Goal: Transaction & Acquisition: Purchase product/service

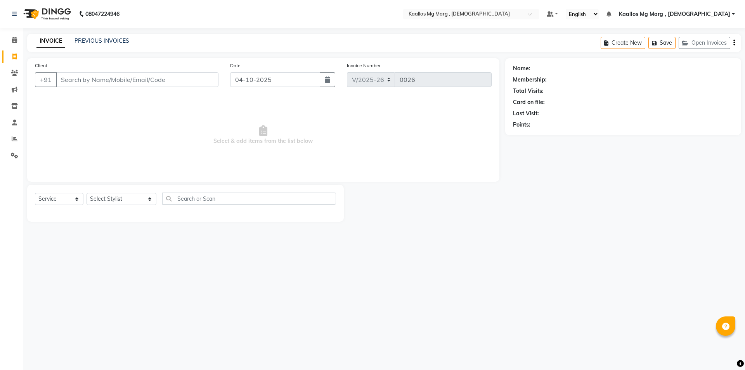
select select "8998"
select select "service"
paste input "7478820538"
type input "7478820538"
click at [193, 81] on span "Add Client" at bounding box center [198, 80] width 31 height 8
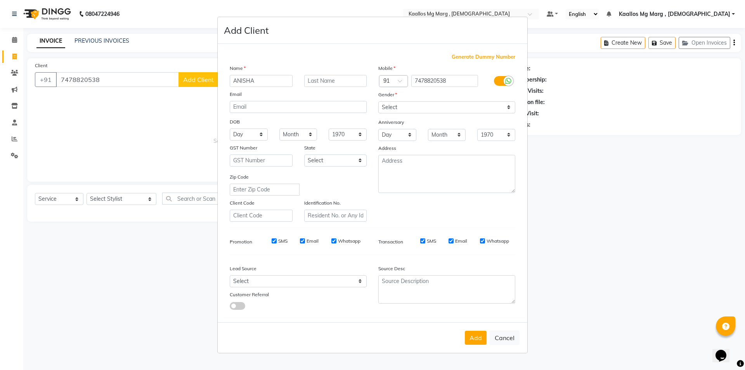
type input "ANISHA"
click at [320, 82] on input "text" at bounding box center [335, 81] width 63 height 12
type input "."
drag, startPoint x: 437, startPoint y: 108, endPoint x: 433, endPoint y: 112, distance: 5.5
click at [437, 108] on select "Select [DEMOGRAPHIC_DATA] [DEMOGRAPHIC_DATA] Other Prefer Not To Say" at bounding box center [446, 107] width 137 height 12
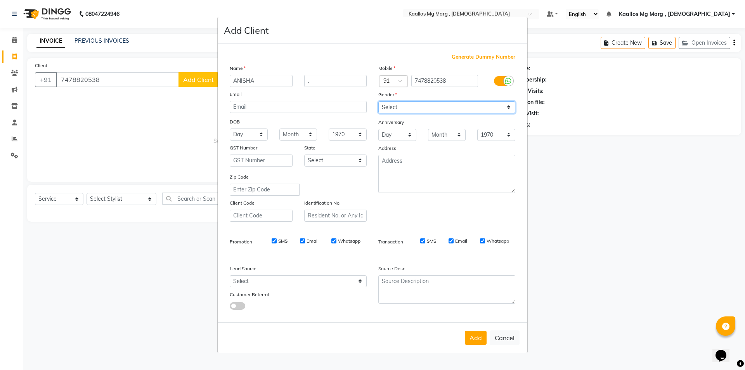
select select "[DEMOGRAPHIC_DATA]"
click at [378, 101] on select "Select [DEMOGRAPHIC_DATA] [DEMOGRAPHIC_DATA] Other Prefer Not To Say" at bounding box center [446, 107] width 137 height 12
click at [480, 339] on button "Add" at bounding box center [476, 338] width 22 height 14
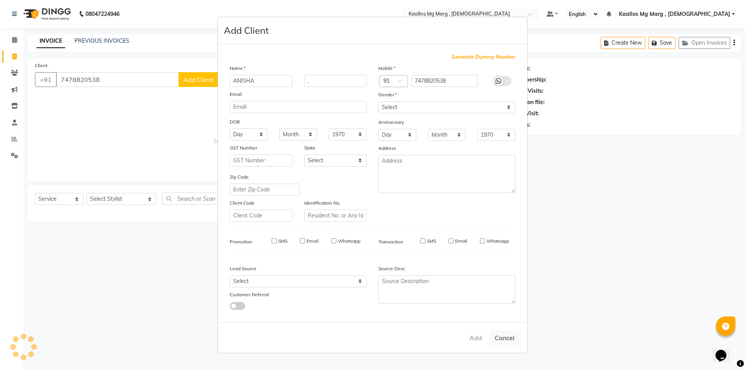
select select
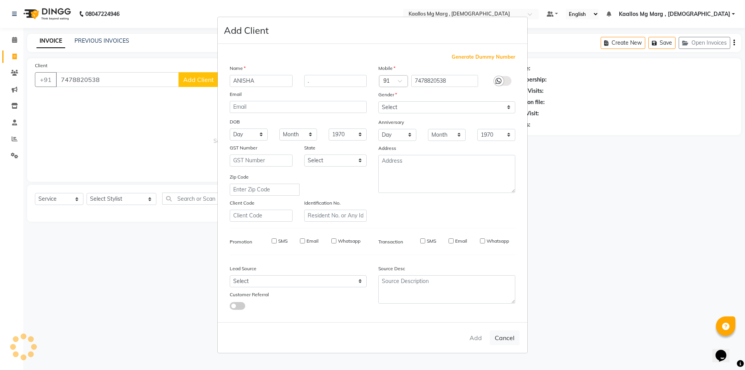
select select
checkbox input "false"
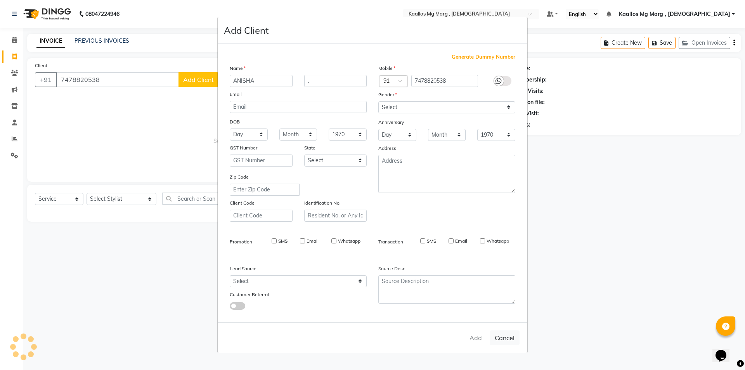
checkbox input "false"
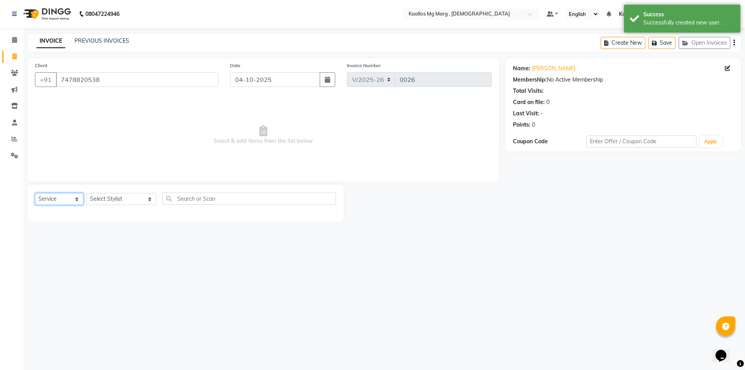
click at [64, 196] on select "Select Service Product Membership Package Voucher Prepaid Gift Card" at bounding box center [59, 199] width 49 height 12
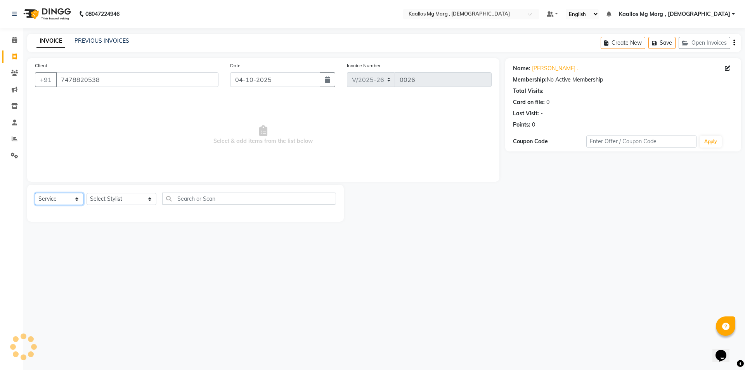
click at [35, 193] on select "Select Service Product Membership Package Voucher Prepaid Gift Card" at bounding box center [59, 199] width 49 height 12
click at [117, 195] on select "Select Stylist [PERSON_NAME] Mg Marg , Indian [PERSON_NAME] [PERSON_NAME] [PERS…" at bounding box center [122, 199] width 70 height 12
select select "92263"
click at [87, 193] on select "Select Stylist [PERSON_NAME] Mg Marg , Indian [PERSON_NAME] [PERSON_NAME] [PERS…" at bounding box center [122, 199] width 70 height 12
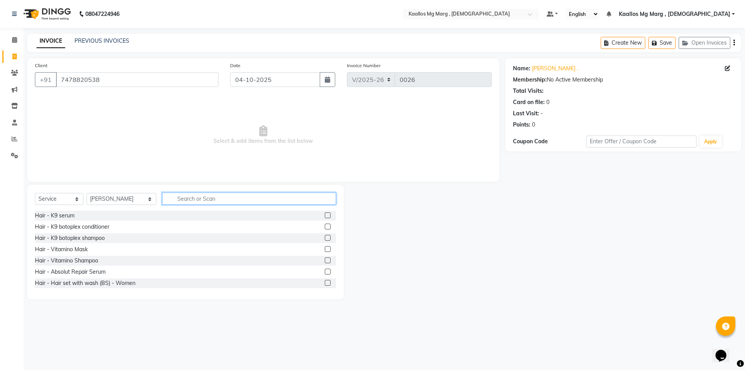
click at [177, 199] on input "text" at bounding box center [249, 199] width 174 height 12
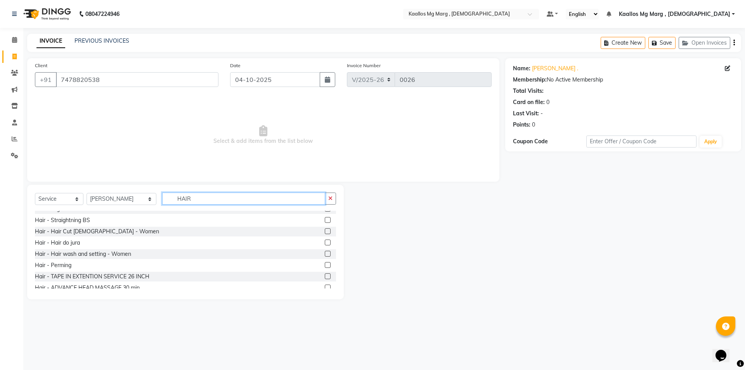
scroll to position [194, 0]
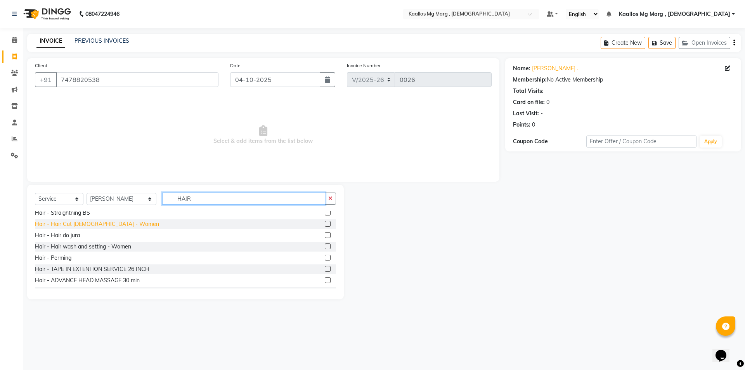
type input "HAIR"
click at [104, 225] on div "Hair - Hair Cut [DEMOGRAPHIC_DATA] - Women" at bounding box center [97, 224] width 124 height 8
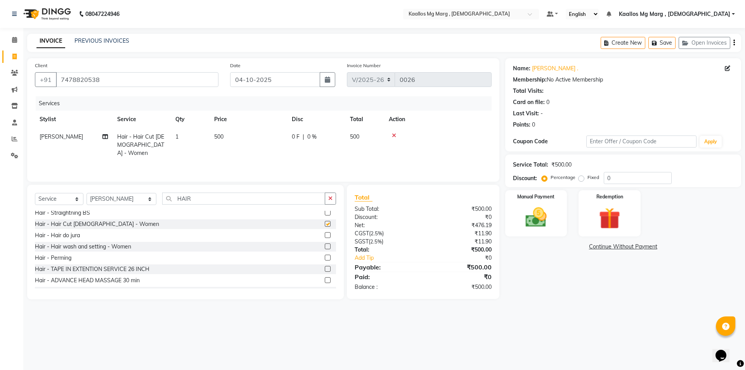
checkbox input "false"
click at [222, 135] on span "500" at bounding box center [218, 136] width 9 height 7
select select "92263"
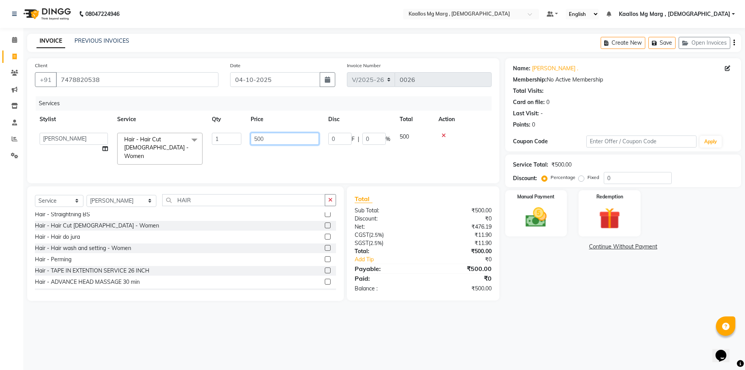
click at [262, 140] on input "500" at bounding box center [285, 139] width 68 height 12
click at [269, 140] on input "500" at bounding box center [285, 139] width 68 height 12
type input "5"
type input "800"
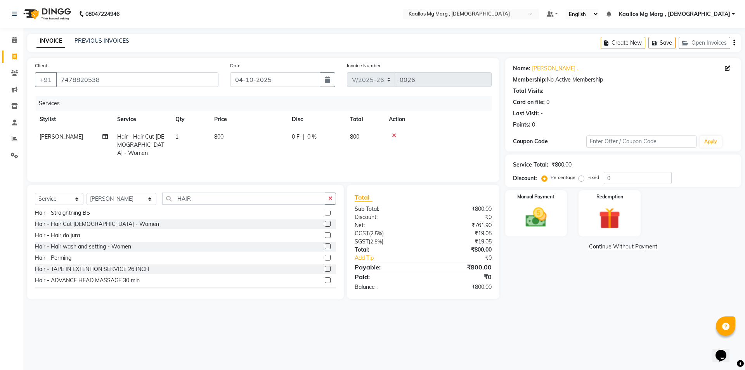
drag, startPoint x: 221, startPoint y: 138, endPoint x: 198, endPoint y: 137, distance: 23.3
click at [179, 134] on td "1" at bounding box center [190, 145] width 39 height 34
select select "92263"
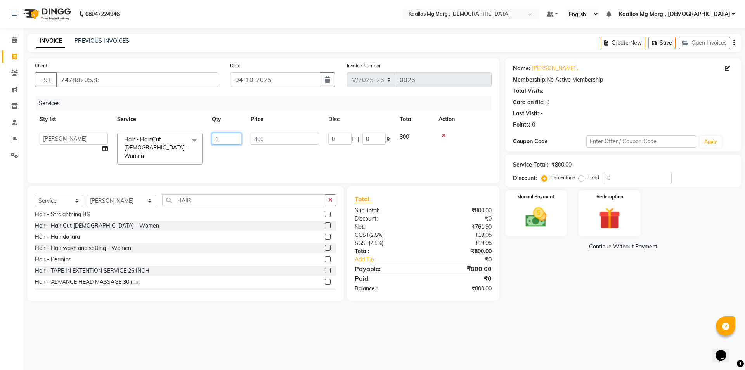
click at [218, 141] on input "1" at bounding box center [227, 139] width 30 height 12
type input "2"
click at [304, 153] on tr "ABSHIKA Kaallos Mg Marg , [DEMOGRAPHIC_DATA] [PERSON_NAME] Kaallos [PERSON_NAME…" at bounding box center [263, 148] width 457 height 41
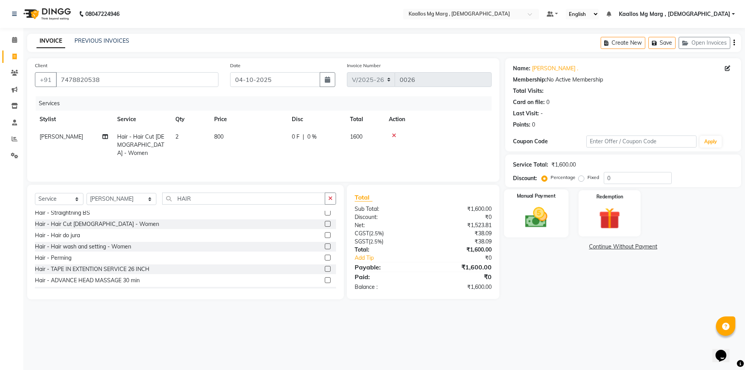
click at [549, 219] on img at bounding box center [536, 218] width 36 height 26
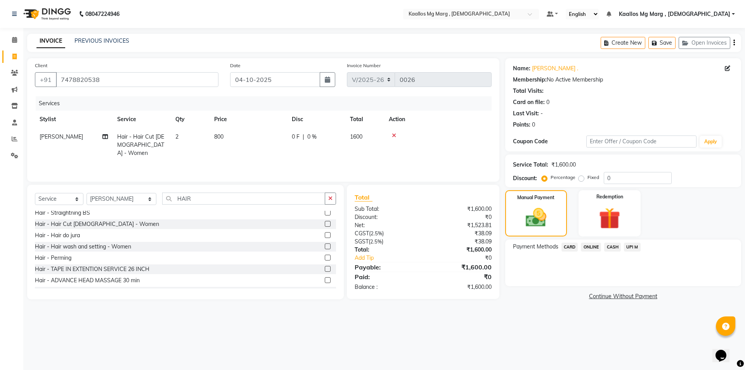
click at [630, 247] on span "UPI M" at bounding box center [632, 247] width 17 height 9
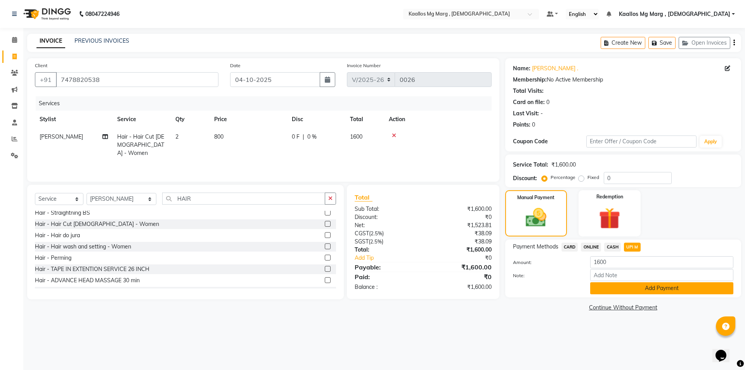
click at [617, 286] on button "Add Payment" at bounding box center [661, 288] width 143 height 12
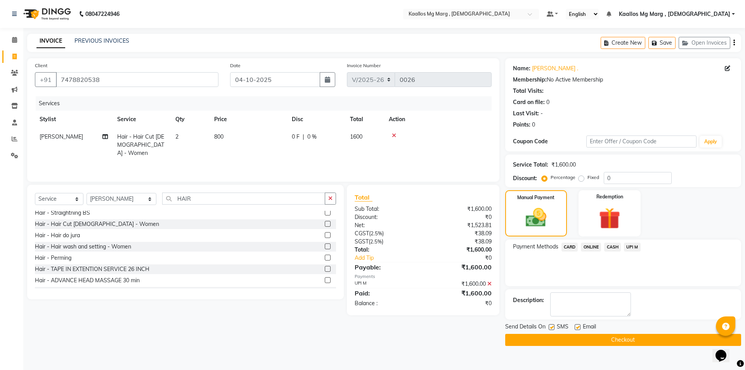
click at [563, 339] on button "Checkout" at bounding box center [623, 340] width 236 height 12
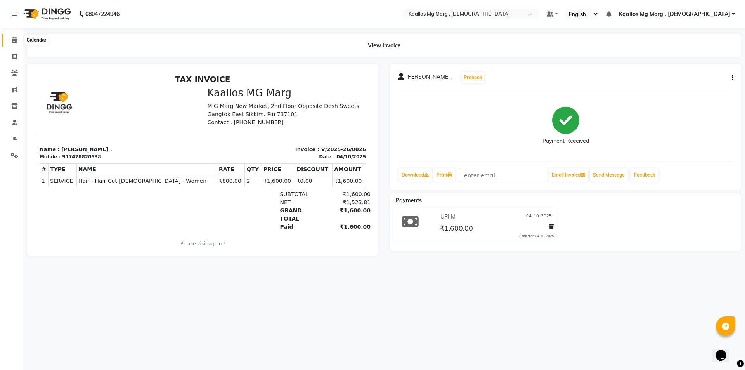
click at [12, 39] on icon at bounding box center [14, 40] width 5 height 6
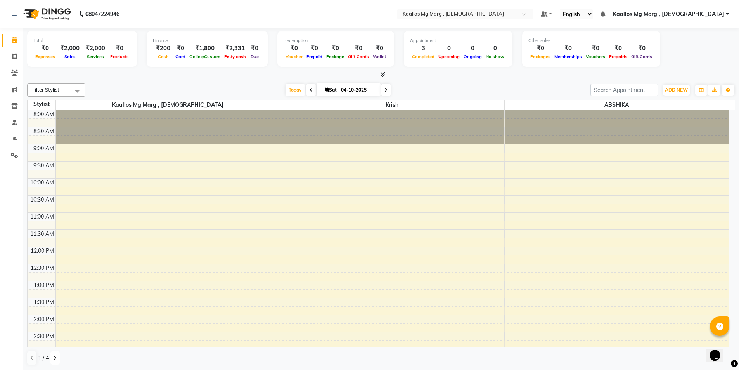
click at [53, 358] on button at bounding box center [54, 357] width 9 height 13
click at [55, 357] on icon at bounding box center [55, 358] width 3 height 5
click at [31, 357] on icon at bounding box center [31, 358] width 3 height 5
click at [15, 57] on icon at bounding box center [14, 57] width 4 height 6
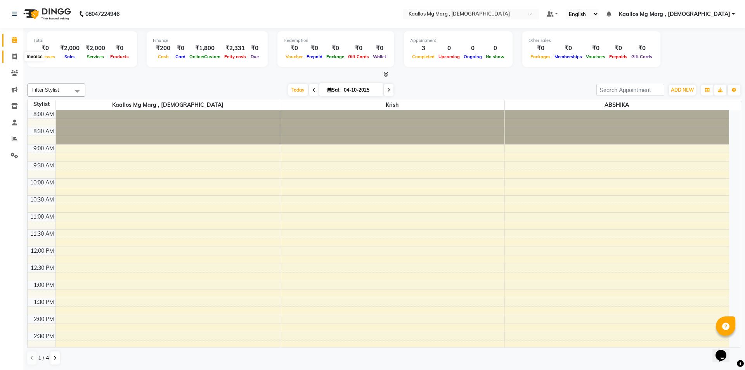
select select "service"
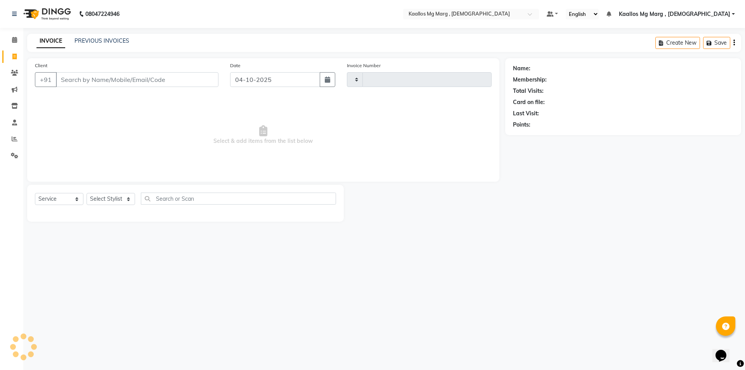
type input "0027"
select select "8998"
click at [101, 79] on input "Client" at bounding box center [137, 79] width 163 height 15
click at [101, 82] on input "Client" at bounding box center [137, 79] width 163 height 15
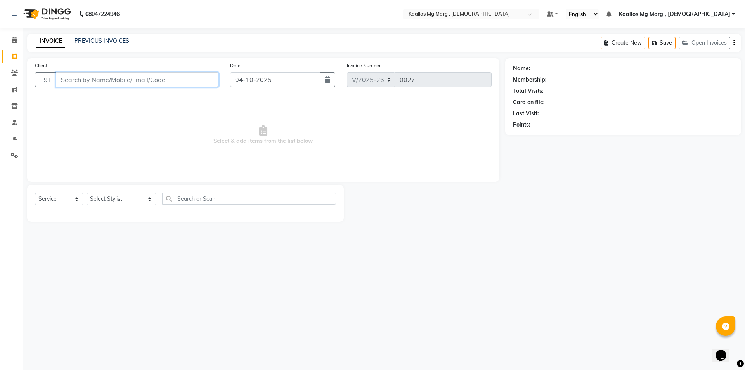
paste input "8370882199"
type input "8370882199"
click at [208, 82] on span "Add Client" at bounding box center [198, 80] width 31 height 8
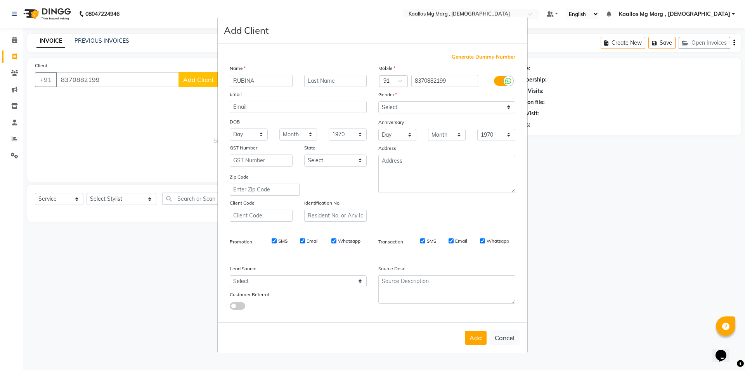
type input "RUBINA"
click at [340, 83] on input "text" at bounding box center [335, 81] width 63 height 12
type input "GURUNG"
click at [439, 110] on select "Select [DEMOGRAPHIC_DATA] [DEMOGRAPHIC_DATA] Other Prefer Not To Say" at bounding box center [446, 107] width 137 height 12
select select "[DEMOGRAPHIC_DATA]"
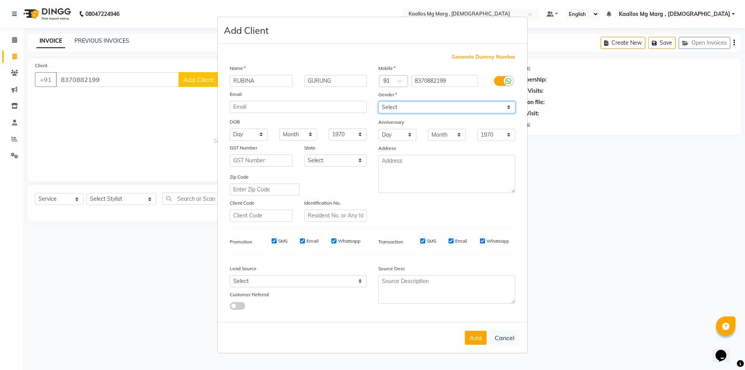
click at [378, 101] on select "Select [DEMOGRAPHIC_DATA] [DEMOGRAPHIC_DATA] Other Prefer Not To Say" at bounding box center [446, 107] width 137 height 12
click at [478, 338] on button "Add" at bounding box center [476, 338] width 22 height 14
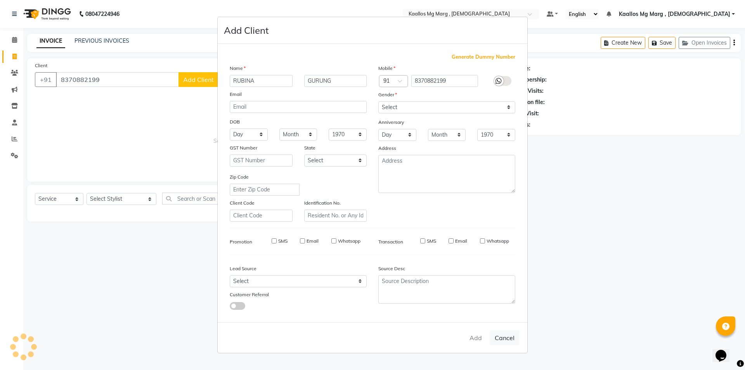
select select
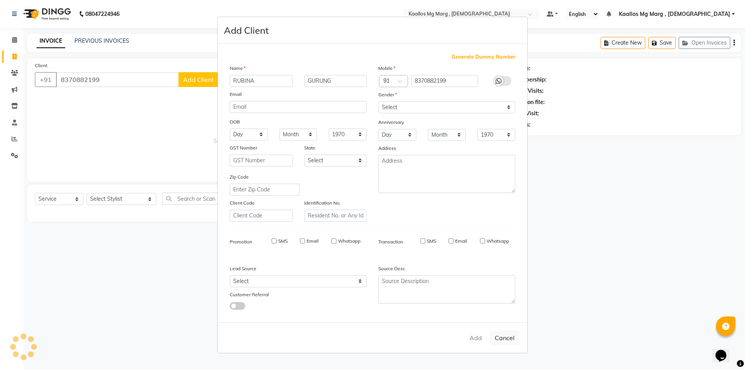
select select
checkbox input "false"
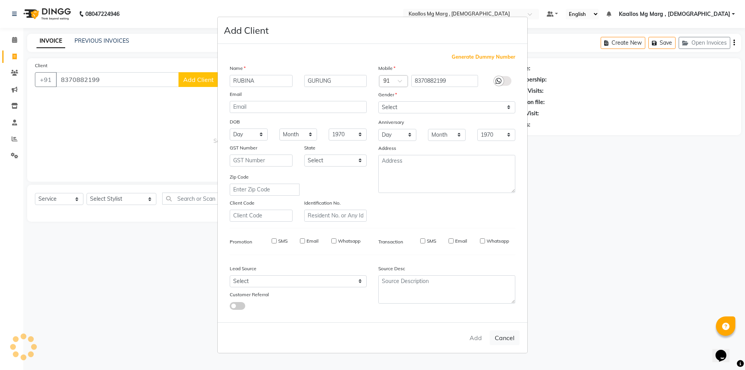
checkbox input "false"
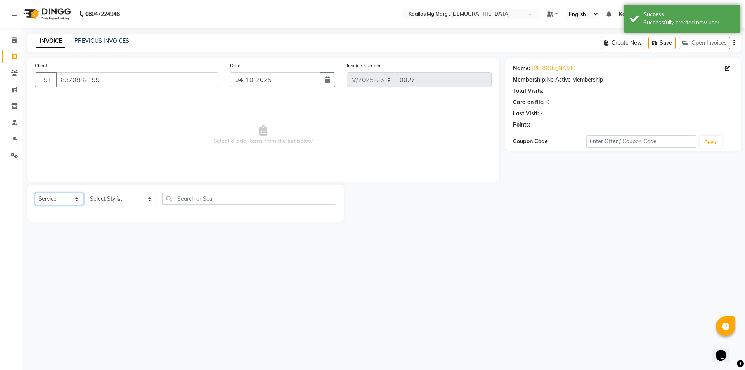
click at [61, 197] on select "Select Service Product Membership Package Voucher Prepaid Gift Card" at bounding box center [59, 199] width 49 height 12
click at [35, 193] on select "Select Service Product Membership Package Voucher Prepaid Gift Card" at bounding box center [59, 199] width 49 height 12
click at [111, 198] on select "Select Stylist [PERSON_NAME] Mg Marg , Indian [PERSON_NAME] [PERSON_NAME] [PERS…" at bounding box center [122, 199] width 70 height 12
select select "92185"
click at [87, 193] on select "Select Stylist [PERSON_NAME] Mg Marg , Indian [PERSON_NAME] [PERSON_NAME] [PERS…" at bounding box center [122, 199] width 70 height 12
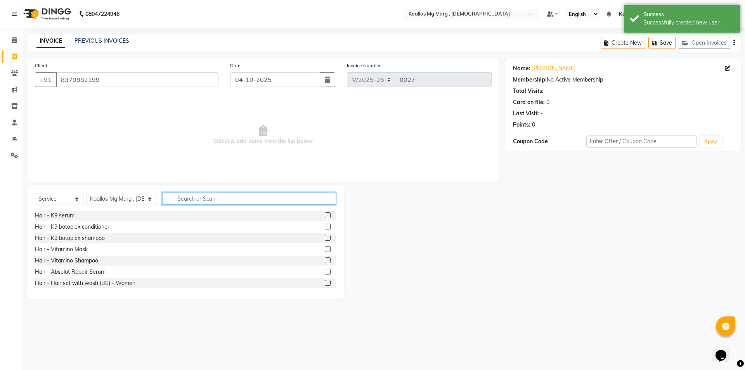
click at [189, 195] on input "text" at bounding box center [249, 199] width 174 height 12
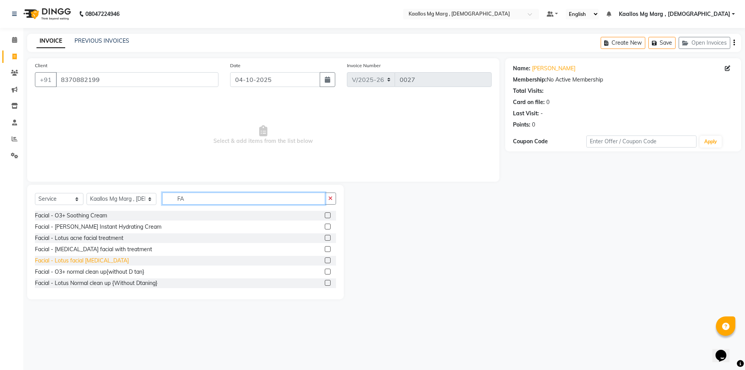
type input "FA"
click at [96, 262] on div "Facial - Lotus facial [MEDICAL_DATA]" at bounding box center [82, 261] width 94 height 8
checkbox input "false"
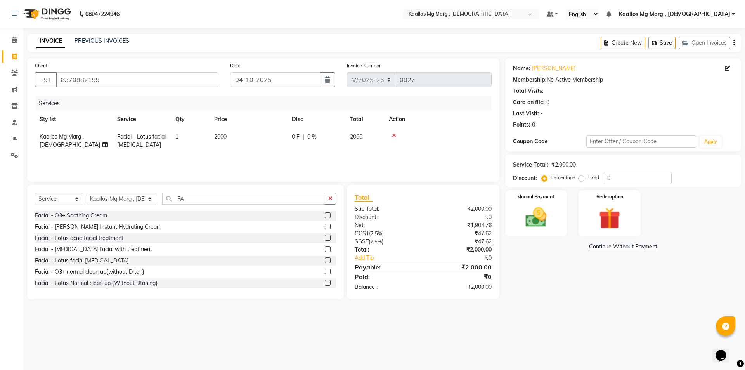
click at [219, 134] on span "2000" at bounding box center [220, 136] width 12 height 7
select select "92185"
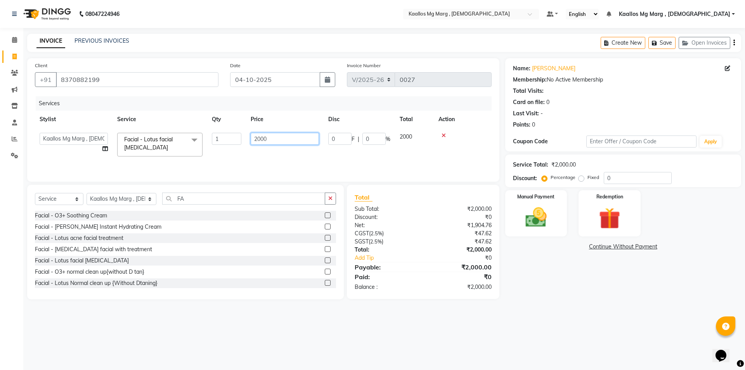
drag, startPoint x: 272, startPoint y: 137, endPoint x: 226, endPoint y: 135, distance: 46.2
click at [226, 135] on tr "ABSHIKA Kaallos Mg Marg , [DEMOGRAPHIC_DATA] [PERSON_NAME] Kaallos [PERSON_NAME…" at bounding box center [263, 144] width 457 height 33
type input "3000"
click at [384, 159] on div "Services Stylist Service Qty Price Disc Total Action ABSHIKA Kaallos Mg Marg , …" at bounding box center [263, 135] width 457 height 78
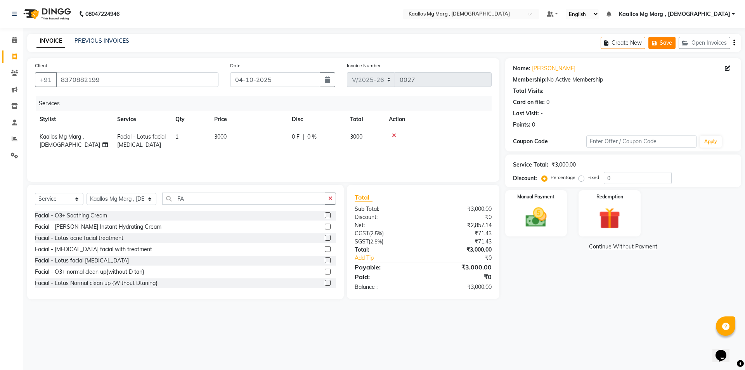
click at [664, 42] on button "Save" at bounding box center [662, 43] width 27 height 12
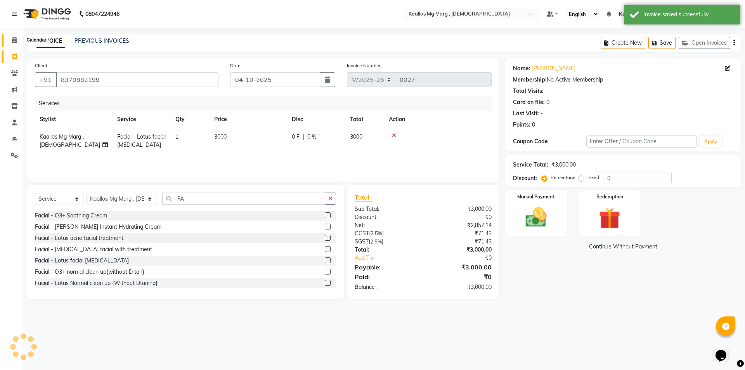
drag, startPoint x: 13, startPoint y: 37, endPoint x: 31, endPoint y: 46, distance: 20.3
click at [13, 37] on icon at bounding box center [14, 40] width 5 height 6
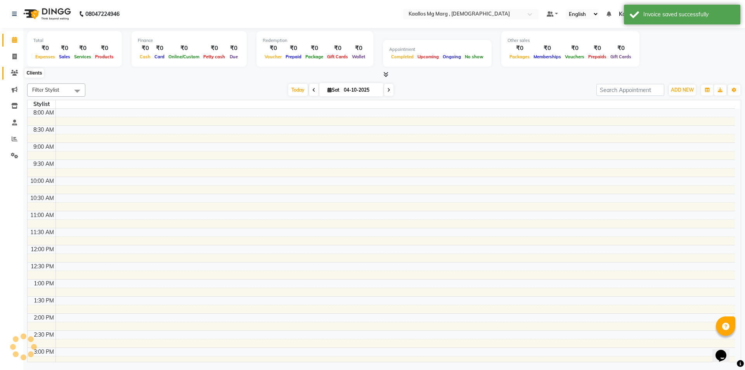
click at [17, 72] on icon at bounding box center [14, 73] width 7 height 6
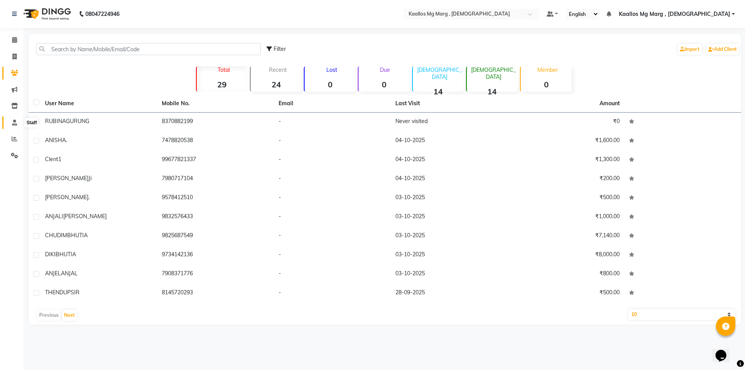
click at [14, 124] on icon at bounding box center [14, 123] width 5 height 6
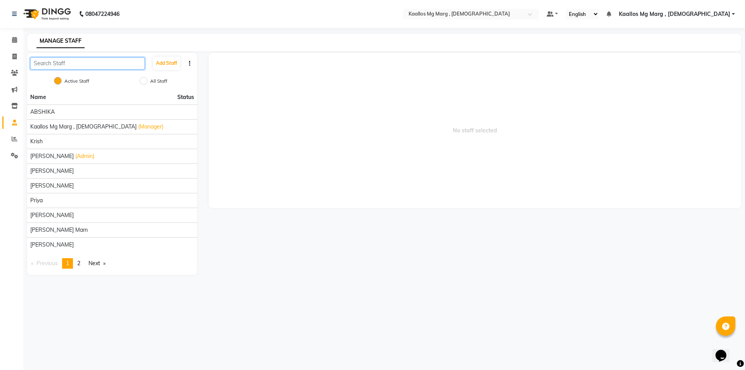
click at [89, 61] on input "text" at bounding box center [87, 63] width 115 height 12
click at [171, 63] on button "Add Staff" at bounding box center [166, 63] width 27 height 13
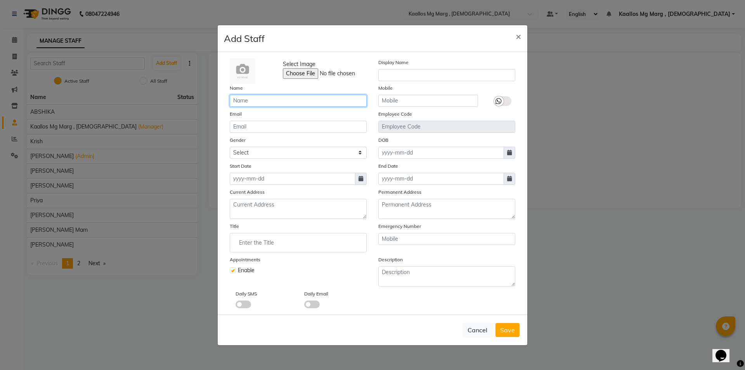
click at [271, 99] on input "text" at bounding box center [298, 101] width 137 height 12
type input "RUBINA"
click at [362, 179] on icon at bounding box center [361, 178] width 5 height 5
select select "10"
select select "2025"
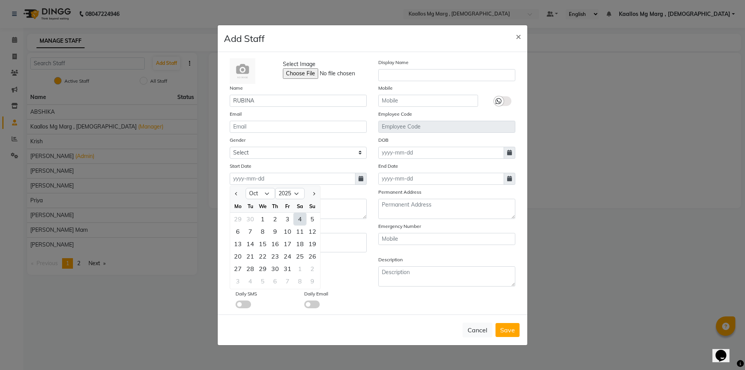
click at [271, 220] on div "2" at bounding box center [275, 219] width 12 height 12
type input "02-10-2025"
click at [505, 331] on span "Save" at bounding box center [507, 330] width 15 height 8
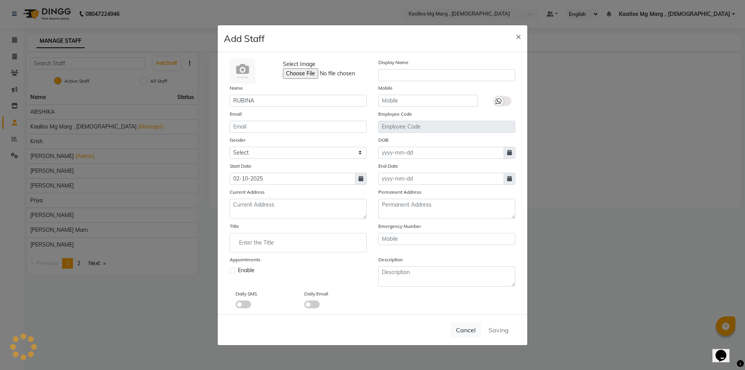
checkbox input "false"
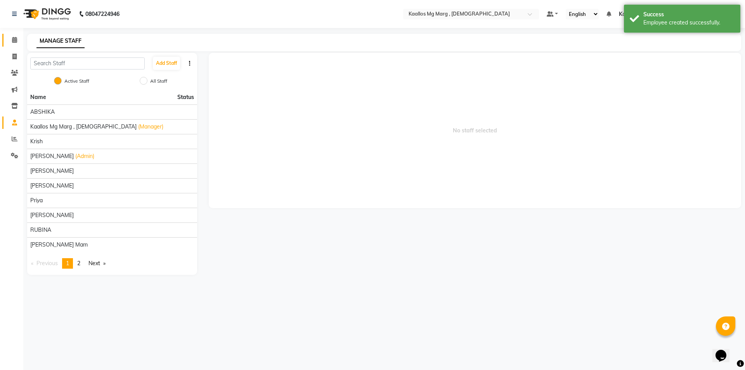
click at [13, 35] on link "Calendar" at bounding box center [11, 40] width 19 height 13
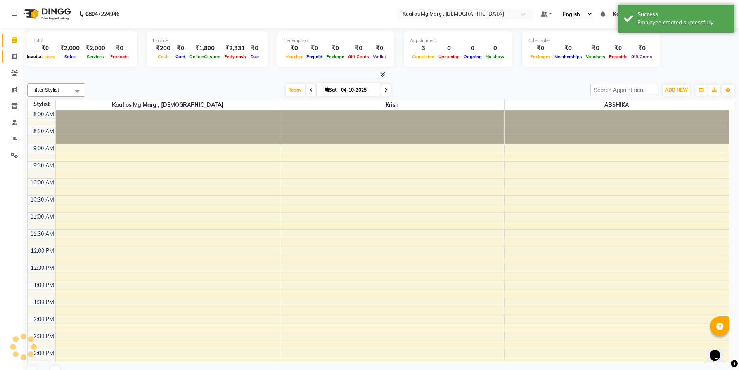
click at [19, 56] on span at bounding box center [15, 56] width 14 height 9
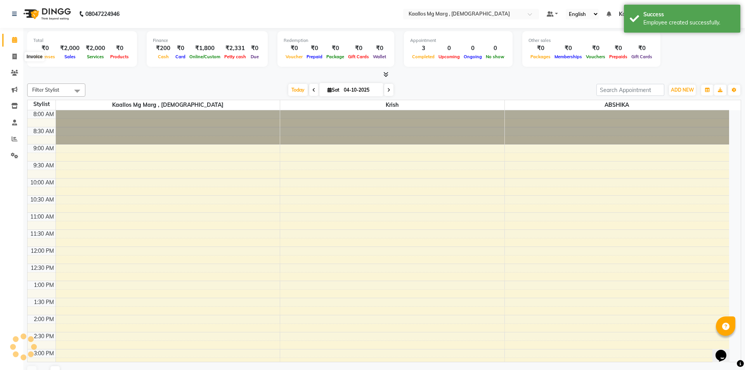
select select "service"
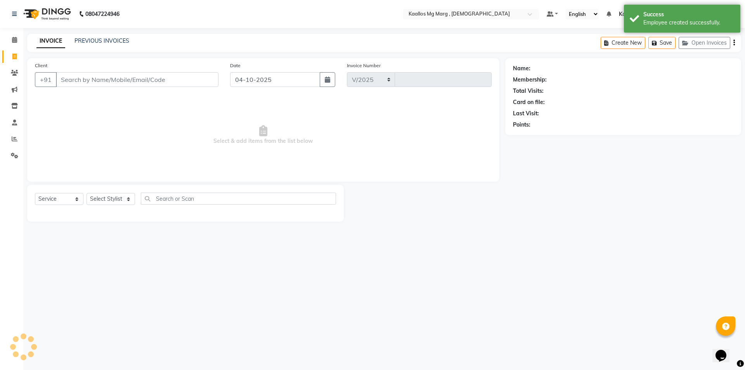
select select "8998"
type input "0027"
click at [110, 38] on link "PREVIOUS INVOICES" at bounding box center [102, 40] width 55 height 7
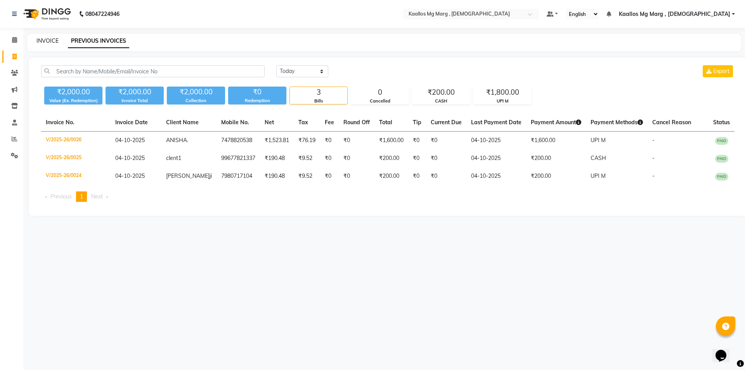
click at [45, 38] on link "INVOICE" at bounding box center [47, 40] width 22 height 7
select select "service"
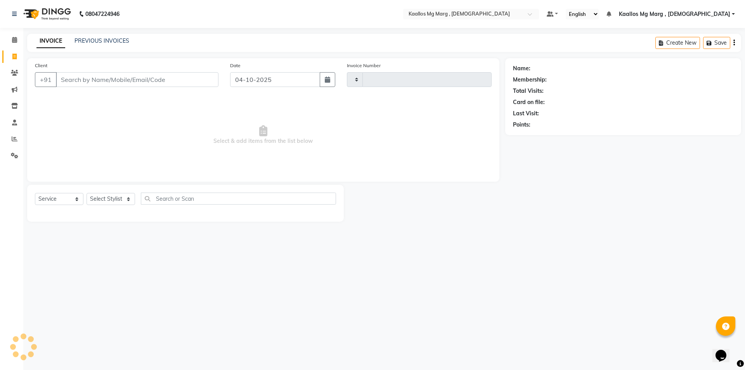
type input "0027"
select select "8998"
click at [129, 80] on input "Client" at bounding box center [137, 79] width 163 height 15
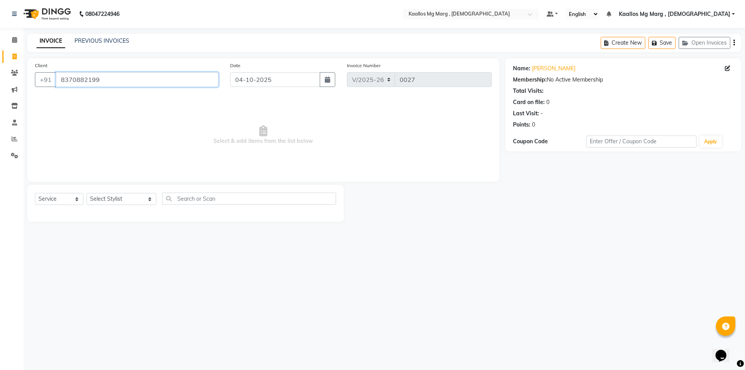
click at [113, 77] on input "8370882199" at bounding box center [137, 79] width 163 height 15
click at [17, 40] on icon at bounding box center [14, 40] width 5 height 6
click at [111, 82] on input "8370882199" at bounding box center [137, 79] width 163 height 15
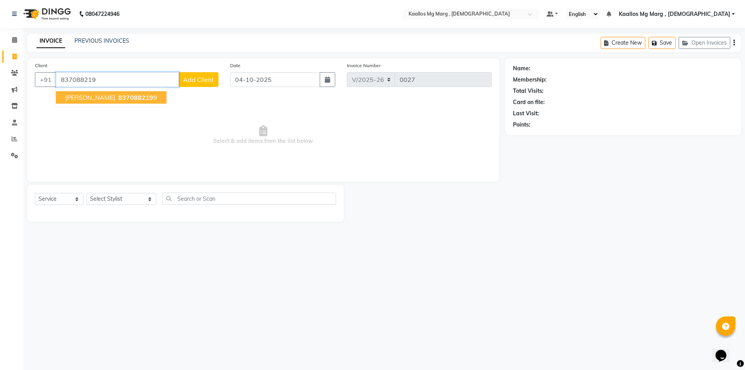
click at [114, 97] on span "[PERSON_NAME]" at bounding box center [90, 98] width 50 height 8
type input "8370882199"
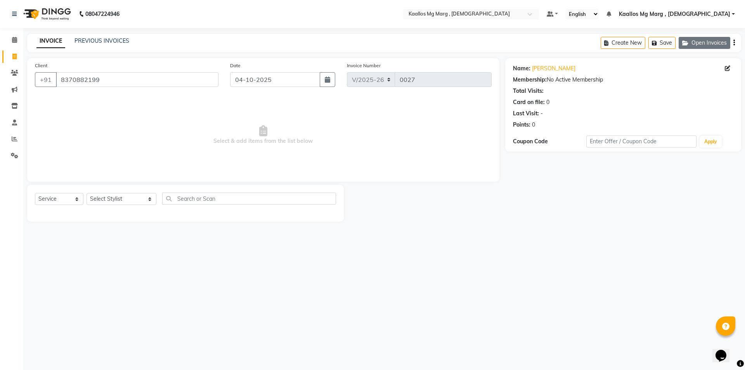
click at [697, 42] on button "Open Invoices" at bounding box center [705, 43] width 52 height 12
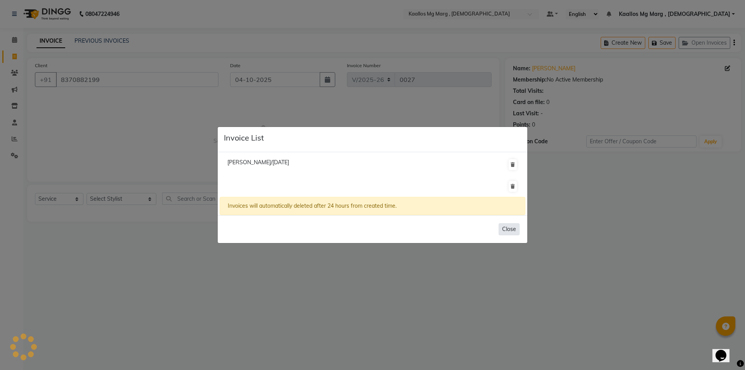
click at [509, 226] on button "Close" at bounding box center [509, 229] width 21 height 12
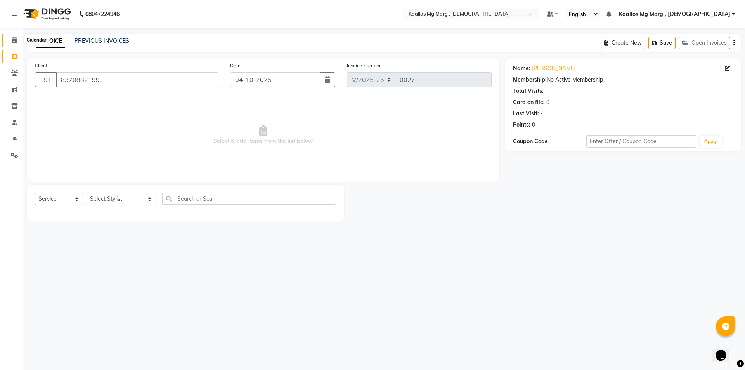
click at [15, 40] on icon at bounding box center [14, 40] width 5 height 6
click at [13, 73] on icon at bounding box center [14, 73] width 7 height 6
click at [14, 40] on icon at bounding box center [14, 40] width 5 height 6
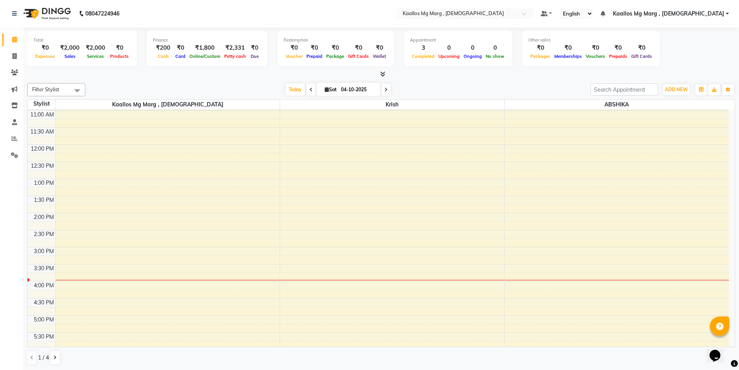
scroll to position [207, 0]
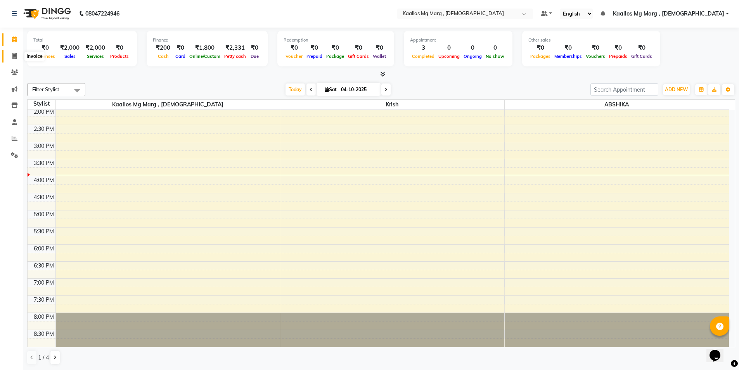
click at [14, 54] on icon at bounding box center [14, 56] width 4 height 6
select select "service"
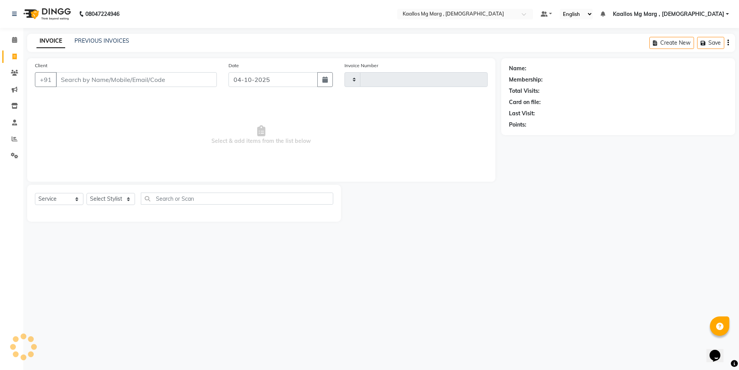
type input "0027"
select select "8998"
click at [110, 37] on div "PREVIOUS INVOICES" at bounding box center [102, 41] width 55 height 8
click at [103, 39] on link "PREVIOUS INVOICES" at bounding box center [102, 40] width 55 height 7
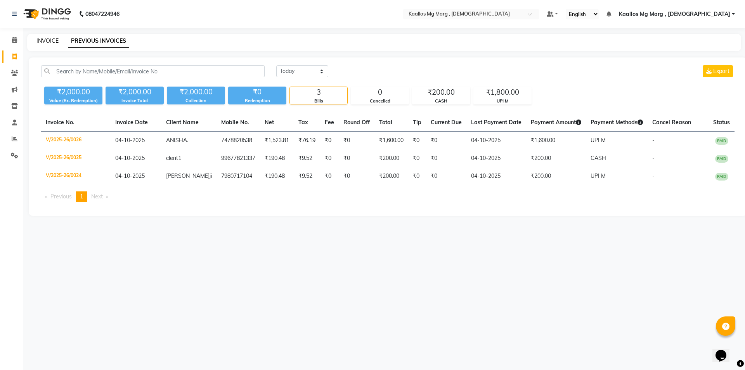
click at [50, 40] on link "INVOICE" at bounding box center [47, 40] width 22 height 7
select select "service"
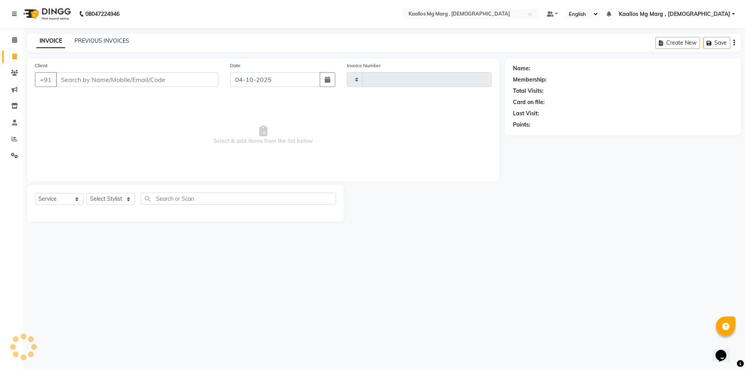
type input "0027"
select select "8998"
click at [116, 83] on input "Client" at bounding box center [137, 79] width 163 height 15
type input "8370882199"
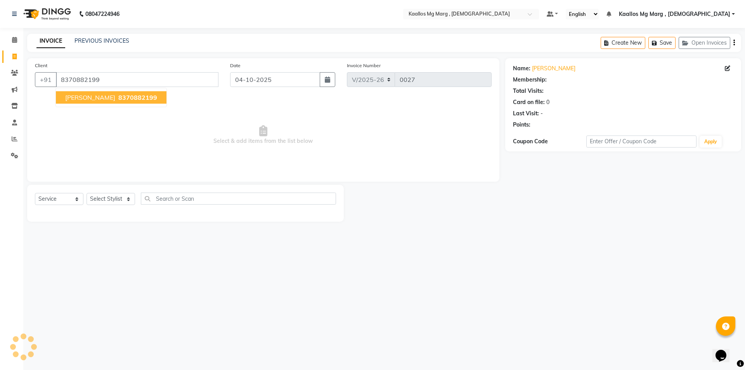
click at [110, 97] on span "[PERSON_NAME]" at bounding box center [90, 98] width 50 height 8
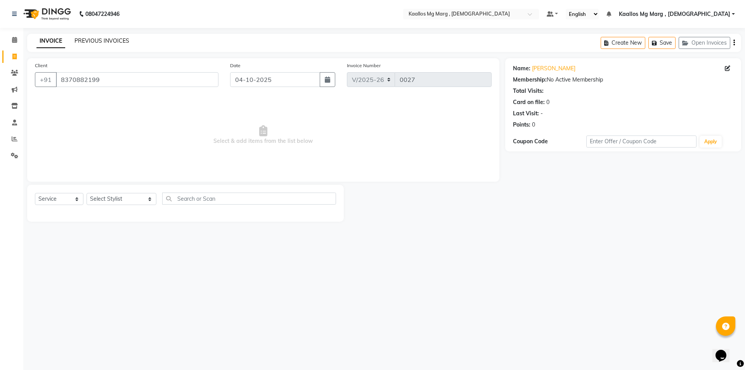
click at [93, 41] on link "PREVIOUS INVOICES" at bounding box center [102, 40] width 55 height 7
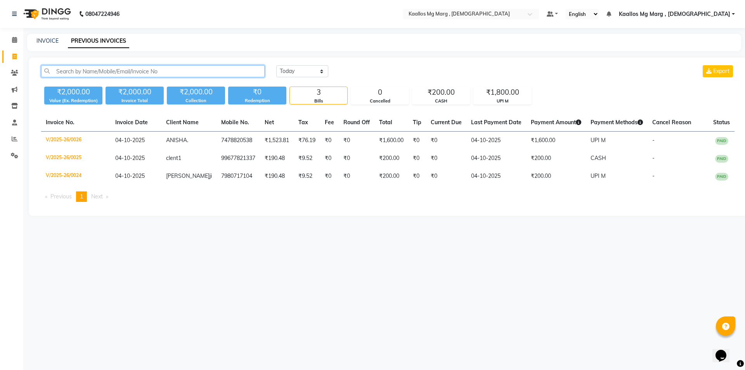
click at [94, 69] on input "text" at bounding box center [153, 71] width 224 height 12
paste input "8370882199"
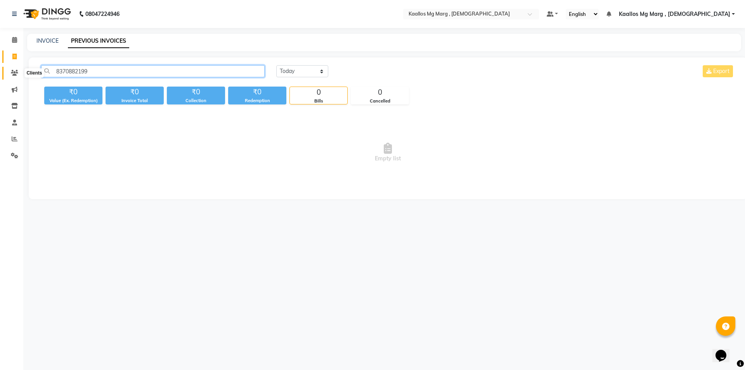
type input "8370882199"
click at [14, 72] on icon at bounding box center [14, 73] width 7 height 6
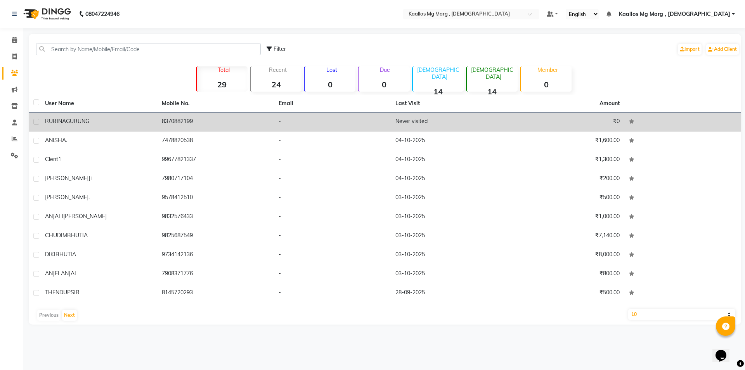
click at [207, 123] on td "8370882199" at bounding box center [215, 122] width 117 height 19
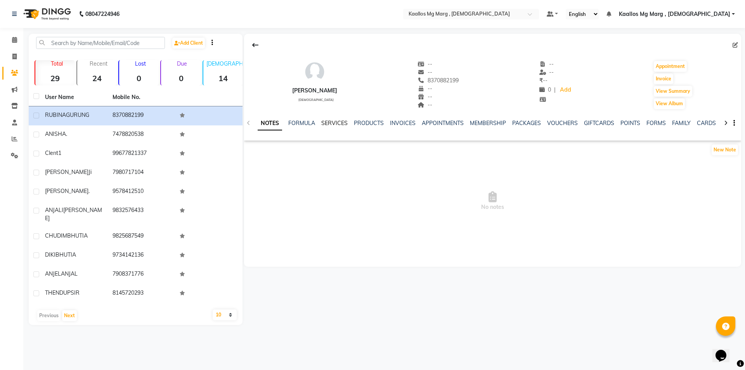
click at [330, 123] on link "SERVICES" at bounding box center [334, 123] width 26 height 7
click at [290, 123] on link "FORMULA" at bounding box center [288, 123] width 27 height 7
click at [401, 125] on link "INVOICES" at bounding box center [402, 123] width 26 height 7
click at [417, 126] on link "APPOINTMENTS" at bounding box center [424, 123] width 42 height 7
click at [460, 122] on link "MEMBERSHIP" at bounding box center [464, 123] width 36 height 7
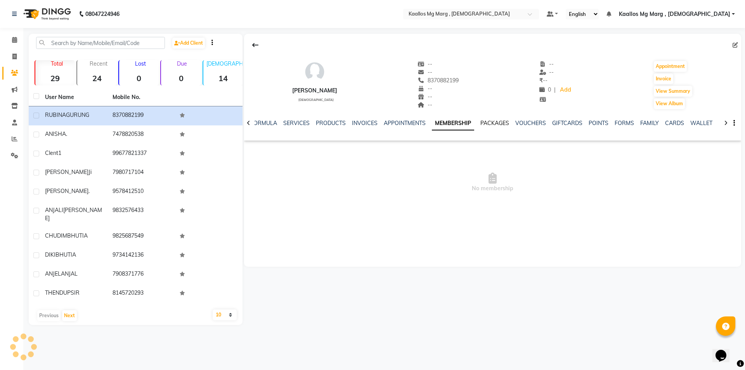
click at [481, 123] on link "PACKAGES" at bounding box center [495, 123] width 29 height 7
click at [553, 123] on link "GIFTCARDS" at bounding box center [561, 123] width 30 height 7
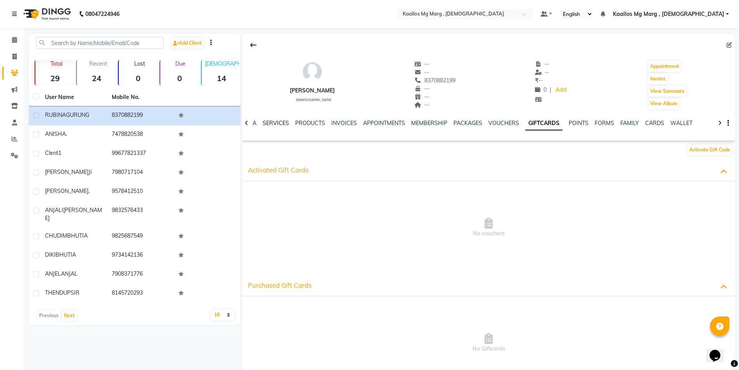
click at [263, 121] on link "SERVICES" at bounding box center [276, 123] width 26 height 7
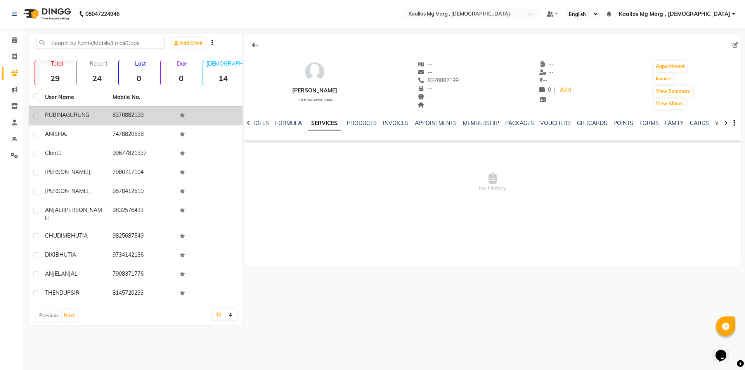
click at [58, 118] on span "RUBINA" at bounding box center [55, 114] width 21 height 7
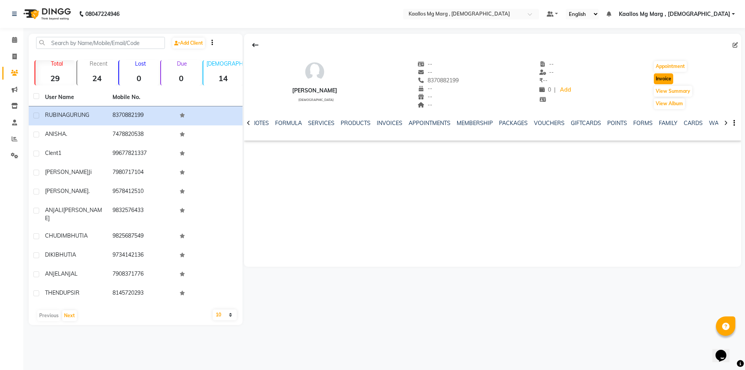
click at [665, 80] on button "Invoice" at bounding box center [663, 78] width 19 height 11
select select "service"
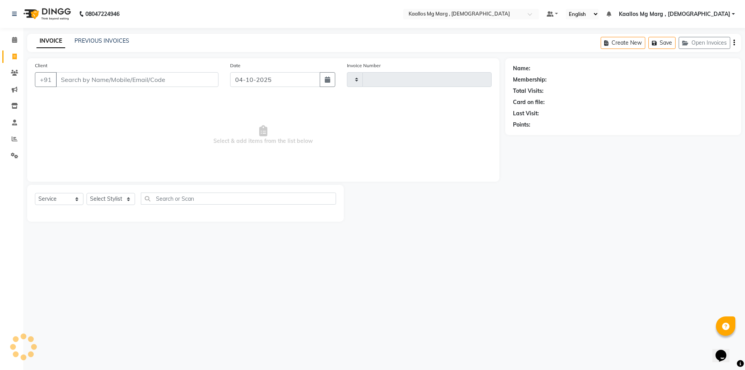
type input "0027"
select select "8998"
type input "8370882199"
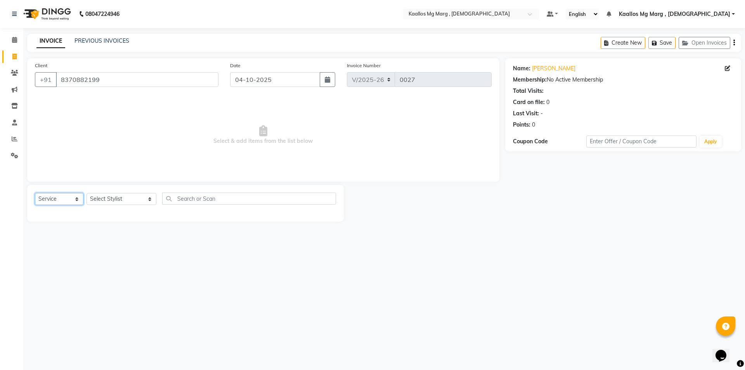
click at [68, 200] on select "Select Service Product Membership Package Voucher Prepaid Gift Card" at bounding box center [59, 199] width 49 height 12
click at [35, 193] on select "Select Service Product Membership Package Voucher Prepaid Gift Card" at bounding box center [59, 199] width 49 height 12
click at [115, 199] on select "Select Stylist [PERSON_NAME] Mg Marg , Indian [PERSON_NAME] [PERSON_NAME] [PERS…" at bounding box center [122, 199] width 70 height 12
select select "93770"
click at [87, 193] on select "Select Stylist [PERSON_NAME] Mg Marg , Indian [PERSON_NAME] [PERSON_NAME] [PERS…" at bounding box center [122, 199] width 70 height 12
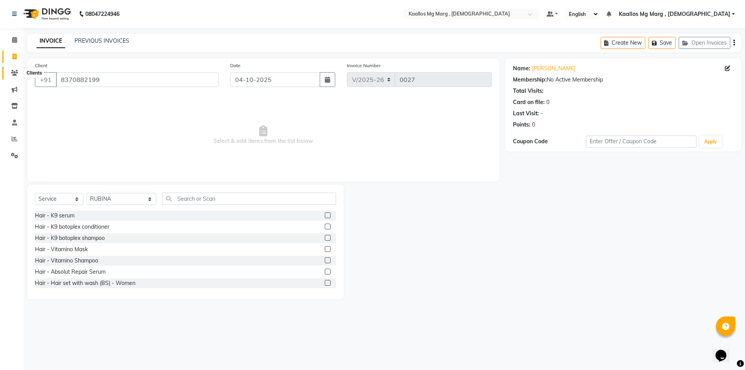
click at [15, 71] on icon at bounding box center [14, 73] width 7 height 6
click at [11, 10] on div "08047224946" at bounding box center [65, 14] width 119 height 22
click at [14, 38] on icon at bounding box center [14, 40] width 5 height 6
click at [13, 39] on icon at bounding box center [14, 40] width 5 height 6
click at [153, 145] on span "Select & add items from the list below" at bounding box center [263, 135] width 457 height 78
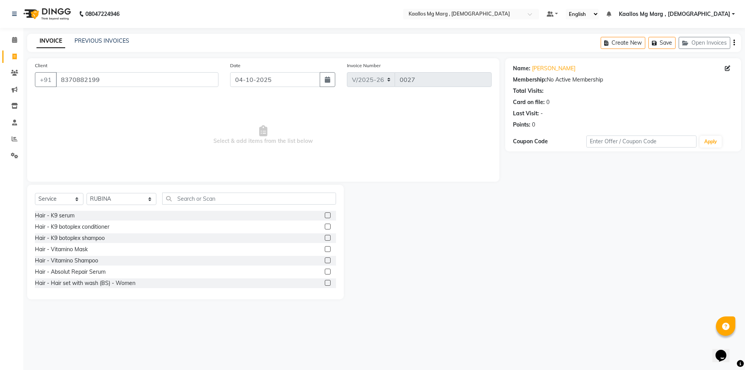
click at [613, 205] on div "Name: [PERSON_NAME] Membership: No Active Membership Total Visits: Card on file…" at bounding box center [626, 178] width 242 height 241
click at [15, 75] on icon at bounding box center [14, 73] width 7 height 6
click at [14, 38] on icon at bounding box center [14, 40] width 5 height 6
click at [16, 39] on icon at bounding box center [14, 40] width 5 height 6
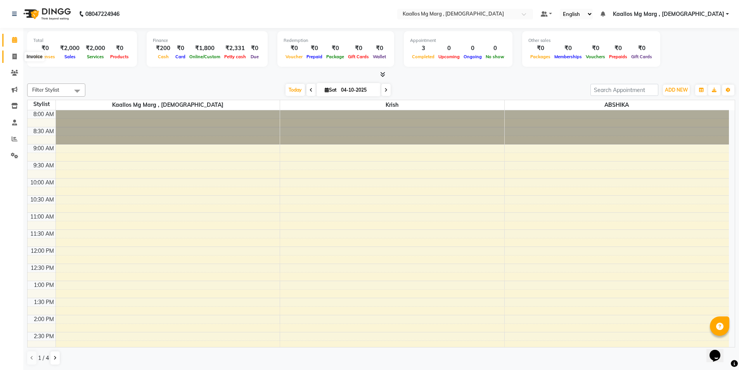
click at [14, 55] on icon at bounding box center [14, 57] width 4 height 6
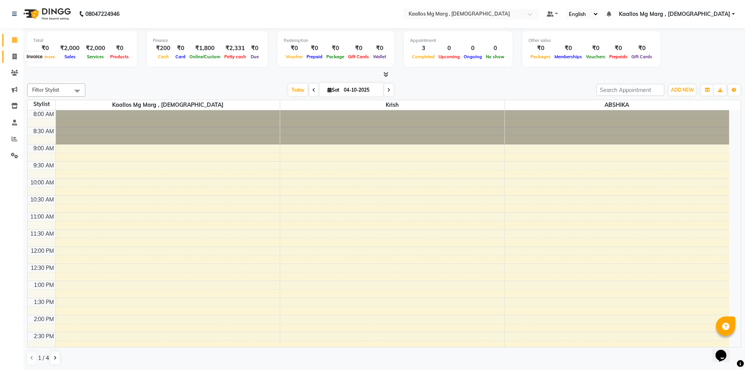
select select "service"
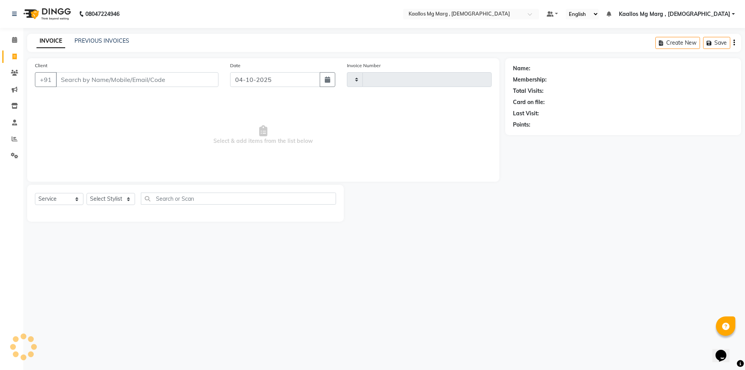
type input "0027"
select select "8998"
click at [100, 38] on link "PREVIOUS INVOICES" at bounding box center [102, 40] width 55 height 7
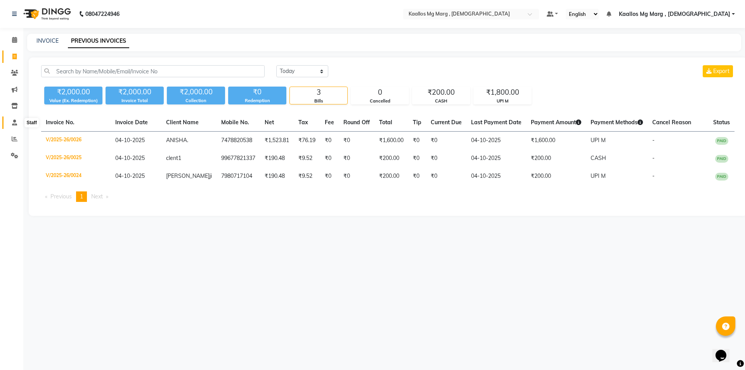
click at [16, 122] on icon at bounding box center [14, 123] width 5 height 6
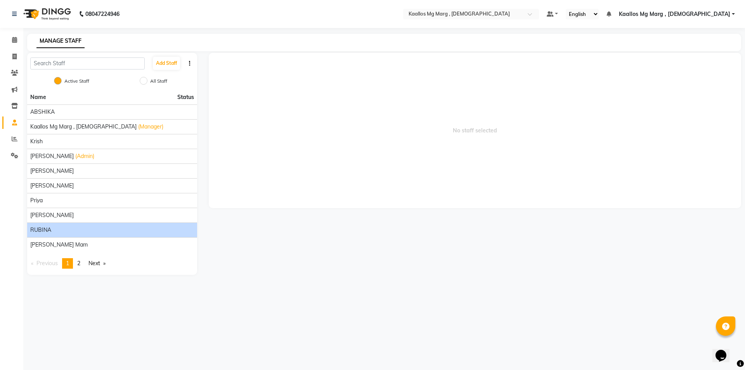
click at [58, 232] on div "RUBINA" at bounding box center [112, 230] width 164 height 8
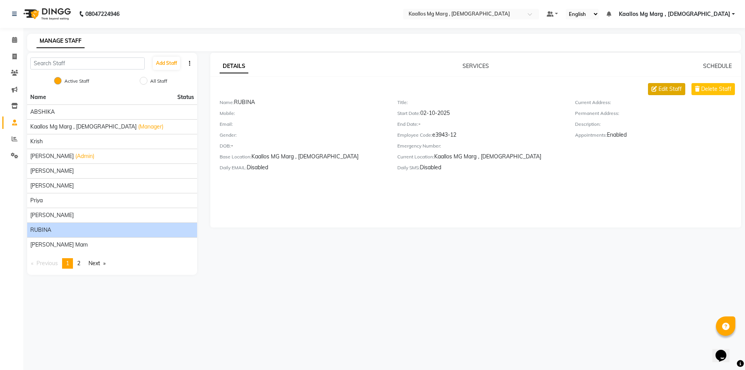
click at [670, 89] on span "Edit Staff" at bounding box center [670, 89] width 23 height 8
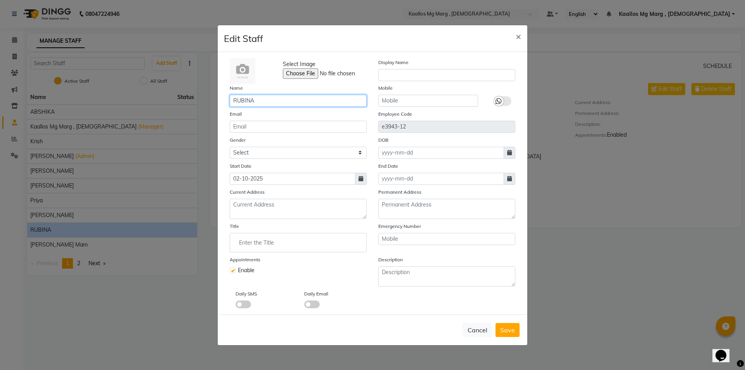
drag, startPoint x: 274, startPoint y: 99, endPoint x: 184, endPoint y: 90, distance: 90.5
click at [185, 90] on ngb-modal-window "Edit Staff × Select Image Display Name Name RUBINA Mobile Email Employee Code e…" at bounding box center [372, 185] width 745 height 370
type input "[PERSON_NAME]"
click at [509, 329] on span "Save" at bounding box center [507, 330] width 15 height 8
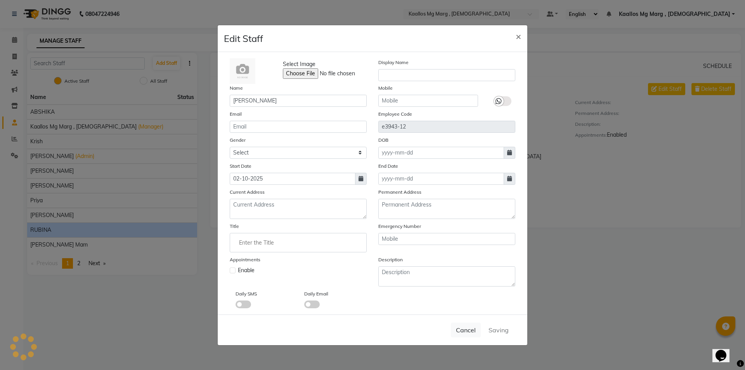
checkbox input "false"
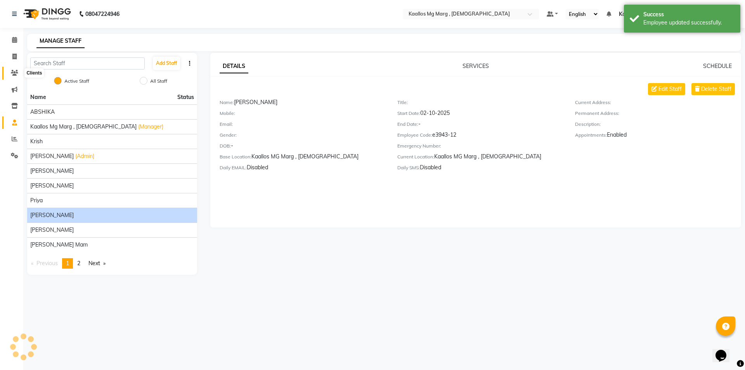
click at [14, 71] on icon at bounding box center [14, 73] width 7 height 6
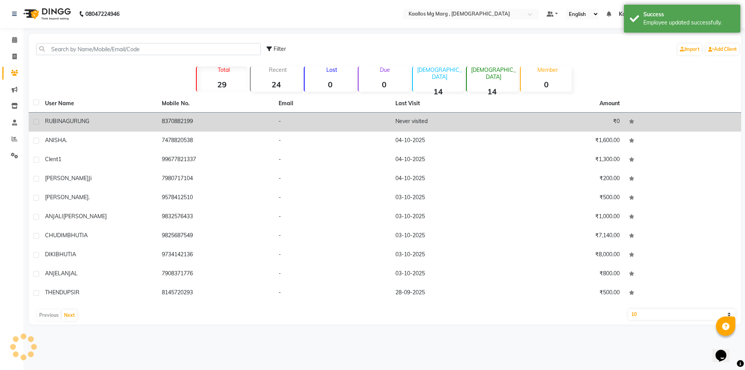
click at [139, 121] on div "[PERSON_NAME]" at bounding box center [99, 121] width 108 height 8
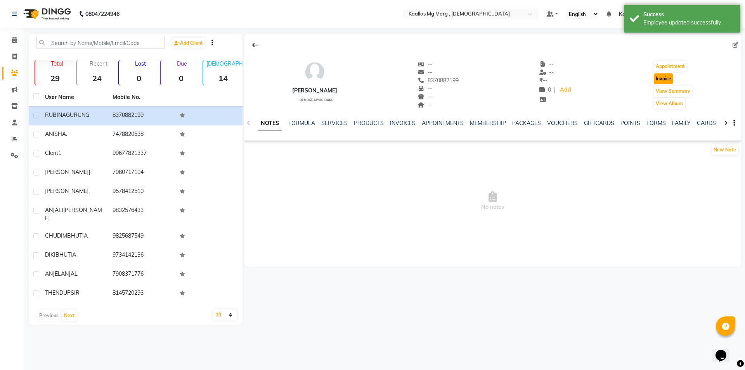
click at [668, 78] on button "Invoice" at bounding box center [663, 78] width 19 height 11
select select "service"
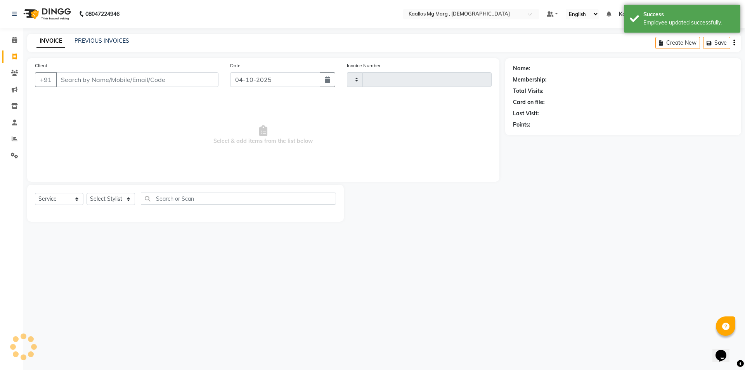
type input "0027"
select select "8998"
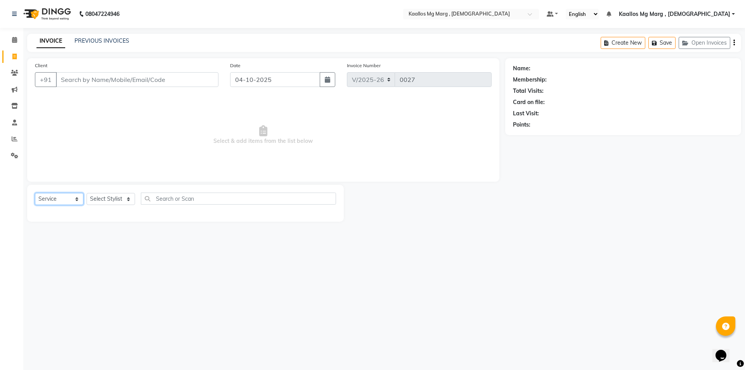
click at [51, 199] on select "Select Service Product Membership Package Voucher Prepaid Gift Card" at bounding box center [59, 199] width 49 height 12
click at [35, 193] on select "Select Service Product Membership Package Voucher Prepaid Gift Card" at bounding box center [59, 199] width 49 height 12
click at [111, 200] on select "Select Stylist" at bounding box center [111, 199] width 49 height 12
type input "8370882199"
select select "93770"
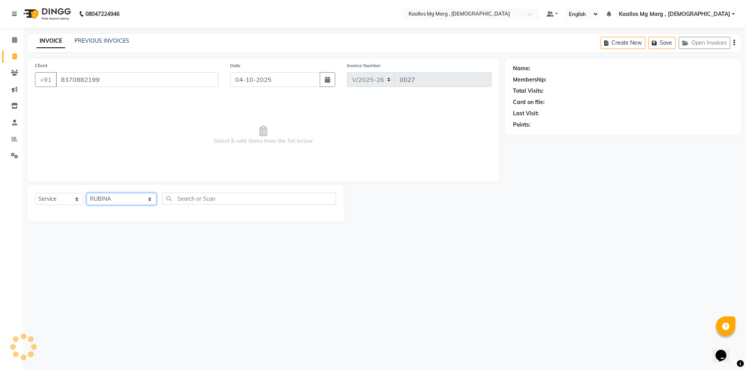
click at [87, 193] on select "Select Stylist [PERSON_NAME] Mg Marg , Indian [PERSON_NAME] [PERSON_NAME] [PERS…" at bounding box center [122, 199] width 70 height 12
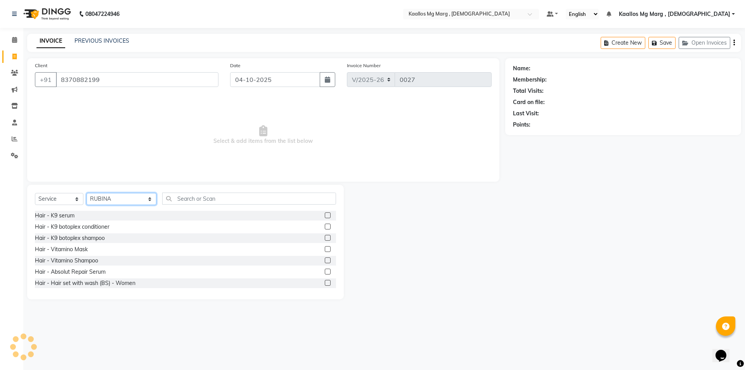
click at [113, 195] on select "Select Stylist [PERSON_NAME] Mg Marg , Indian [PERSON_NAME] [PERSON_NAME] [PERS…" at bounding box center [122, 199] width 70 height 12
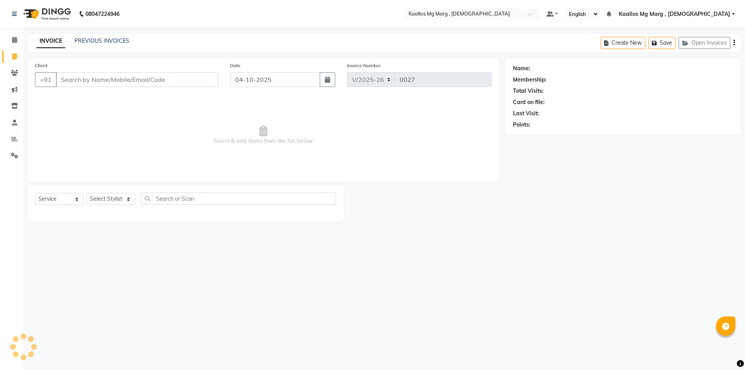
select select "8998"
select select "service"
click at [102, 82] on input "Client" at bounding box center [137, 79] width 163 height 15
type input "8370882199"
click at [74, 199] on select "Select Service Product Membership Package Voucher Prepaid Gift Card" at bounding box center [59, 199] width 49 height 12
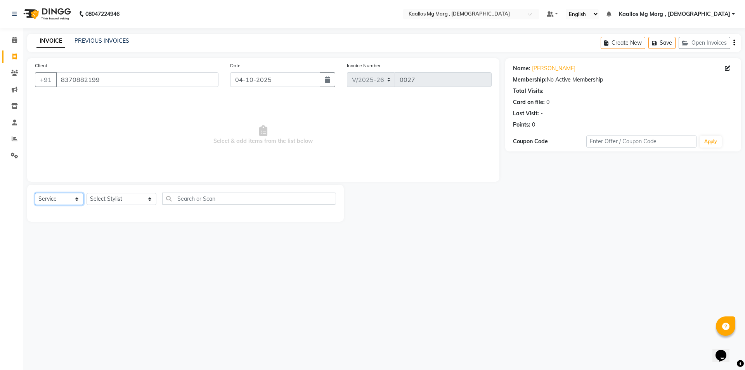
click at [35, 193] on select "Select Service Product Membership Package Voucher Prepaid Gift Card" at bounding box center [59, 199] width 49 height 12
click at [114, 198] on select "Select Stylist ABSHIKA Kaallos Mg Marg , Indian krish Mahesh Kaallos Nekita Rai…" at bounding box center [122, 199] width 70 height 12
select select "93770"
click at [87, 193] on select "Select Stylist ABSHIKA Kaallos Mg Marg , Indian krish Mahesh Kaallos Nekita Rai…" at bounding box center [122, 199] width 70 height 12
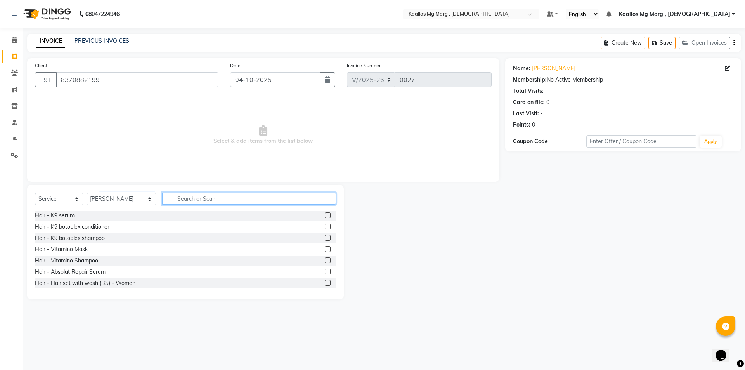
click at [167, 197] on input "text" at bounding box center [249, 199] width 174 height 12
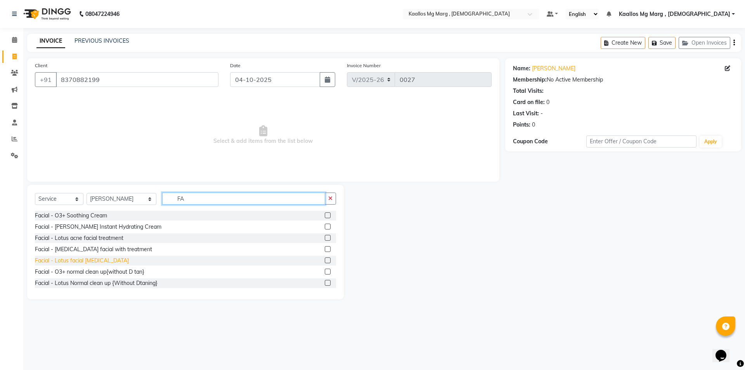
type input "FA"
click at [106, 262] on div "Facial - Lotus facial [MEDICAL_DATA]" at bounding box center [82, 261] width 94 height 8
checkbox input "false"
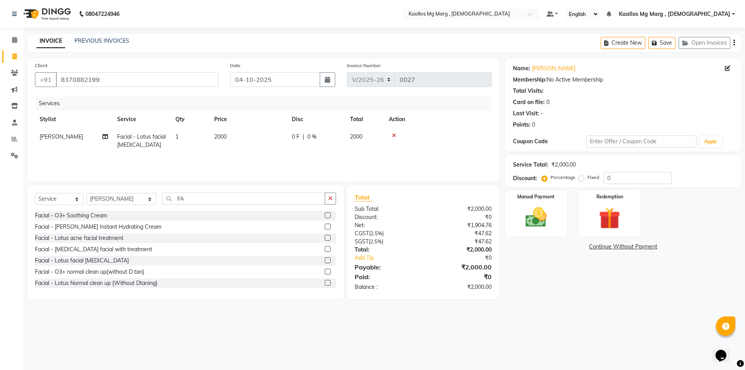
click at [224, 134] on span "2000" at bounding box center [220, 136] width 12 height 7
select select "93770"
click at [272, 139] on input "2000" at bounding box center [285, 139] width 68 height 12
type input "2"
type input "3000"
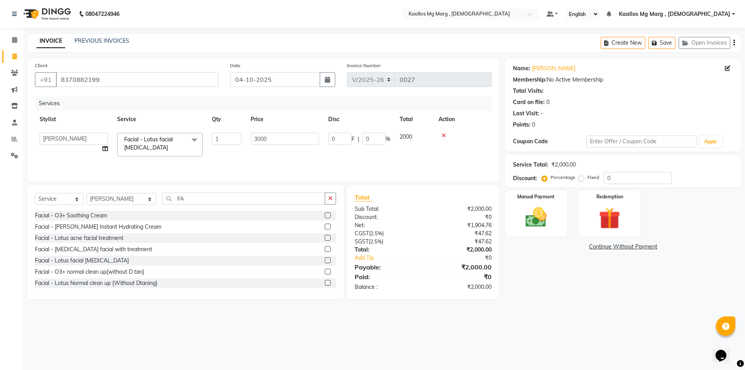
click at [521, 259] on div "Name: Rubina Gurung Membership: No Active Membership Total Visits: Card on file…" at bounding box center [626, 178] width 242 height 241
click at [545, 223] on img at bounding box center [536, 218] width 36 height 26
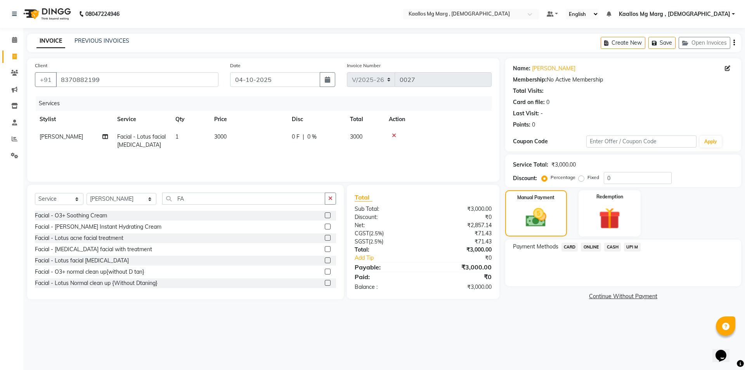
click at [631, 245] on span "UPI M" at bounding box center [632, 247] width 17 height 9
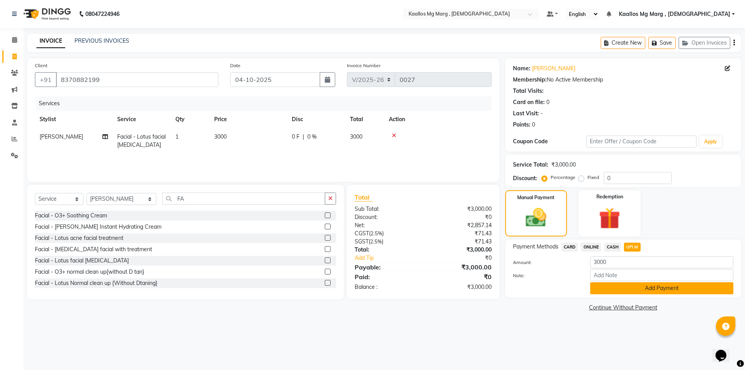
click at [629, 291] on button "Add Payment" at bounding box center [661, 288] width 143 height 12
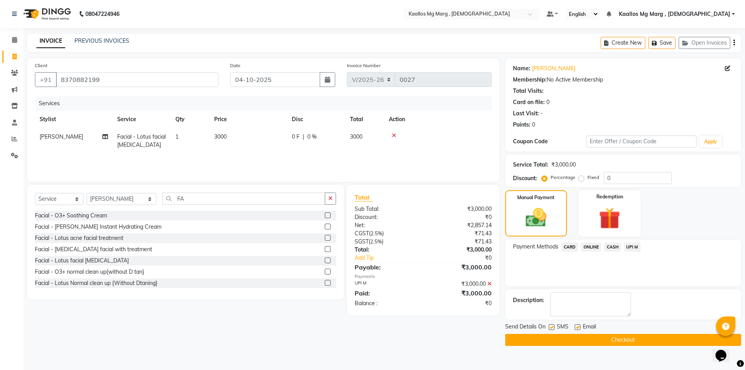
click at [602, 338] on button "Checkout" at bounding box center [623, 340] width 236 height 12
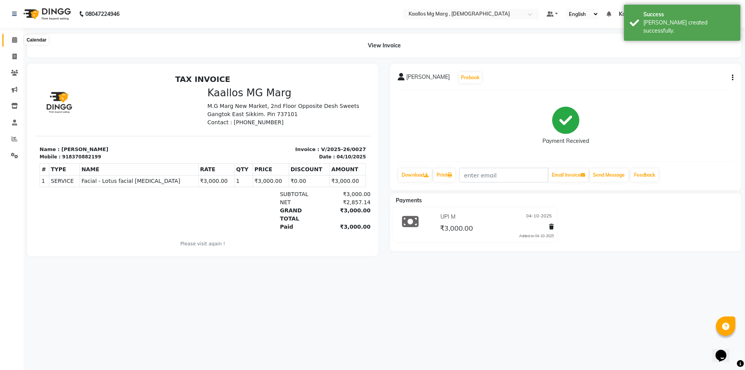
click at [14, 38] on icon at bounding box center [14, 40] width 5 height 6
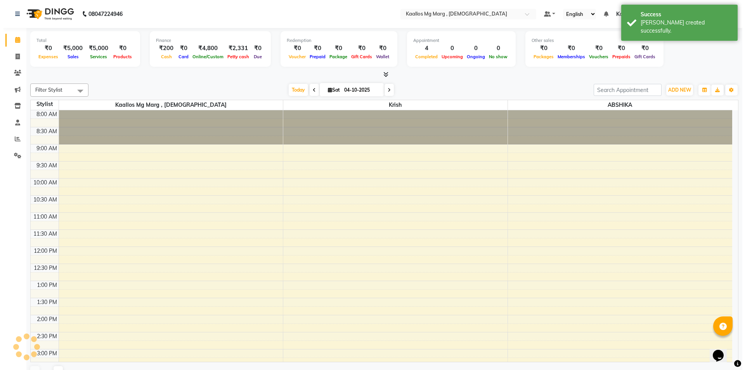
scroll to position [192, 0]
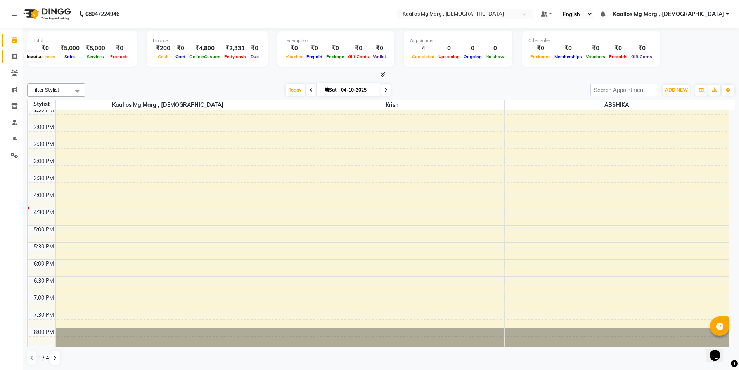
click at [14, 59] on icon at bounding box center [14, 57] width 4 height 6
select select "service"
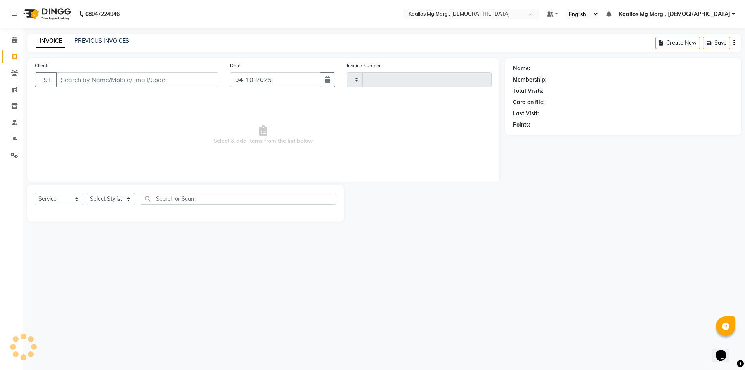
click at [96, 80] on input "Client" at bounding box center [137, 79] width 163 height 15
type input "0028"
select select "8998"
type input "7550816908"
click at [203, 80] on span "Add Client" at bounding box center [198, 80] width 31 height 8
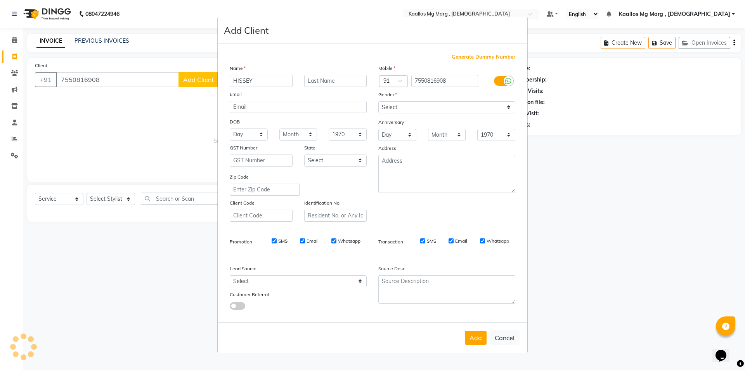
type input "HISSEY"
click at [323, 81] on input "text" at bounding box center [335, 81] width 63 height 12
type input "."
drag, startPoint x: 425, startPoint y: 108, endPoint x: 414, endPoint y: 113, distance: 11.5
click at [424, 108] on select "Select [DEMOGRAPHIC_DATA] [DEMOGRAPHIC_DATA] Other Prefer Not To Say" at bounding box center [446, 107] width 137 height 12
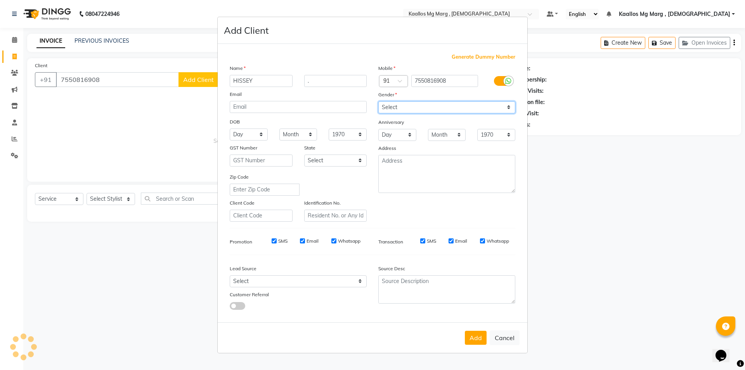
click at [378, 101] on select "Select [DEMOGRAPHIC_DATA] [DEMOGRAPHIC_DATA] Other Prefer Not To Say" at bounding box center [446, 107] width 137 height 12
click at [473, 332] on button "Add" at bounding box center [476, 338] width 22 height 14
drag, startPoint x: 394, startPoint y: 106, endPoint x: 394, endPoint y: 109, distance: 3.9
click at [394, 106] on select "Select [DEMOGRAPHIC_DATA] [DEMOGRAPHIC_DATA] Other Prefer Not To Say" at bounding box center [446, 107] width 137 height 12
select select "[DEMOGRAPHIC_DATA]"
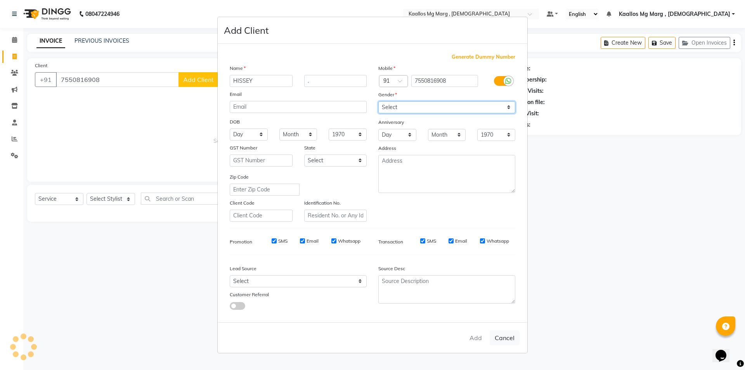
click at [378, 101] on select "Select [DEMOGRAPHIC_DATA] [DEMOGRAPHIC_DATA] Other Prefer Not To Say" at bounding box center [446, 107] width 137 height 12
select select
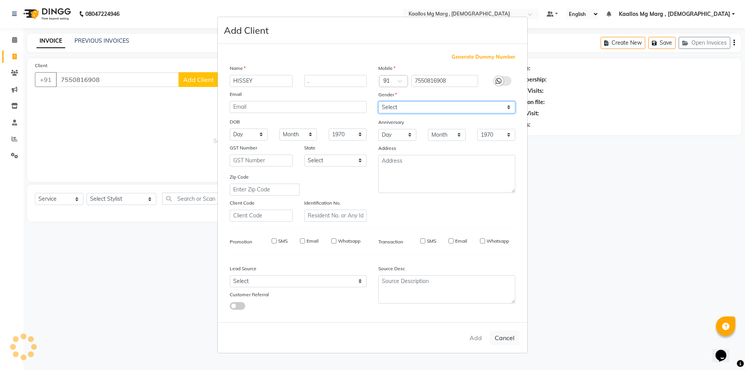
select select
checkbox input "false"
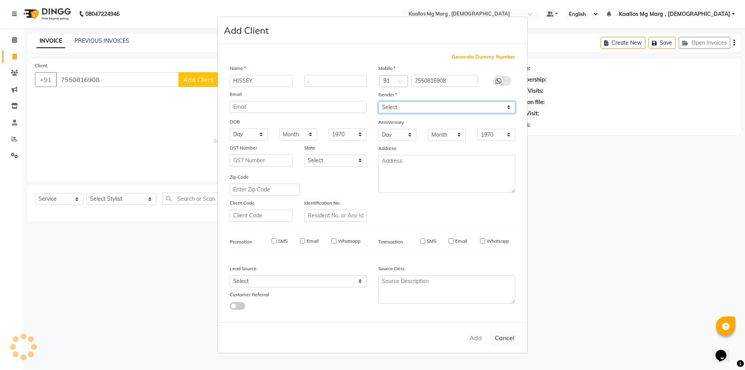
checkbox input "false"
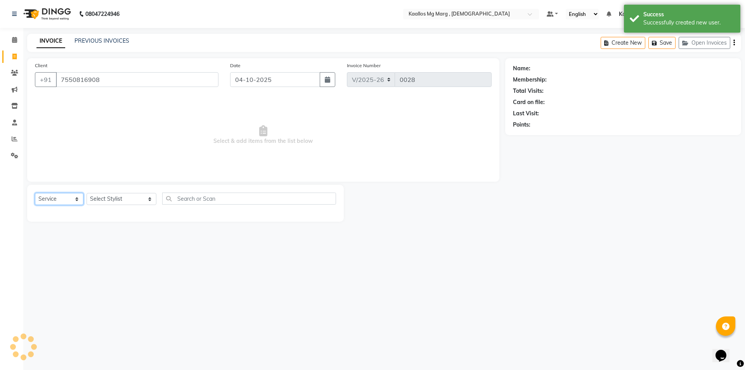
drag, startPoint x: 57, startPoint y: 198, endPoint x: 60, endPoint y: 204, distance: 7.3
click at [57, 198] on select "Select Service Product Membership Package Voucher Prepaid Gift Card" at bounding box center [59, 199] width 49 height 12
click at [35, 193] on select "Select Service Product Membership Package Voucher Prepaid Gift Card" at bounding box center [59, 199] width 49 height 12
click at [104, 199] on select "Select Stylist ABSHIKA Kaallos Mg Marg , Indian krish Mahesh Kaallos Nekita Rai…" at bounding box center [122, 199] width 70 height 12
select select "92265"
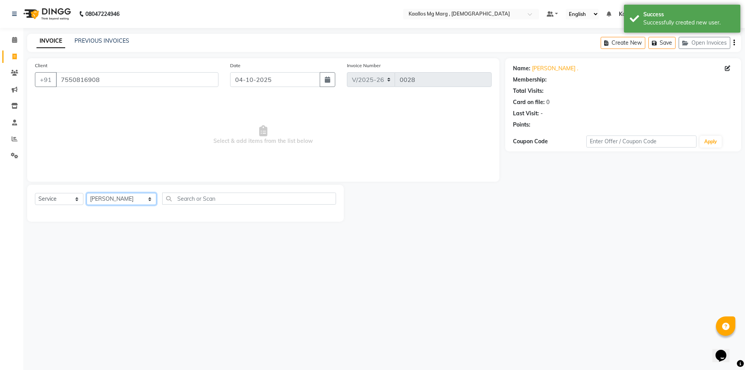
click at [87, 193] on select "Select Stylist ABSHIKA Kaallos Mg Marg , Indian krish Mahesh Kaallos Nekita Rai…" at bounding box center [122, 199] width 70 height 12
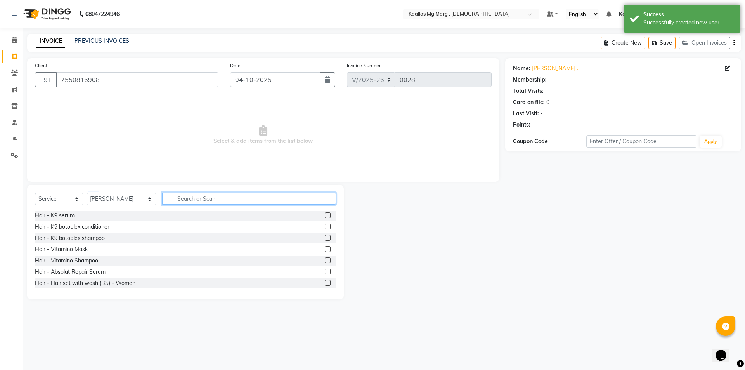
click at [171, 195] on input "text" at bounding box center [249, 199] width 174 height 12
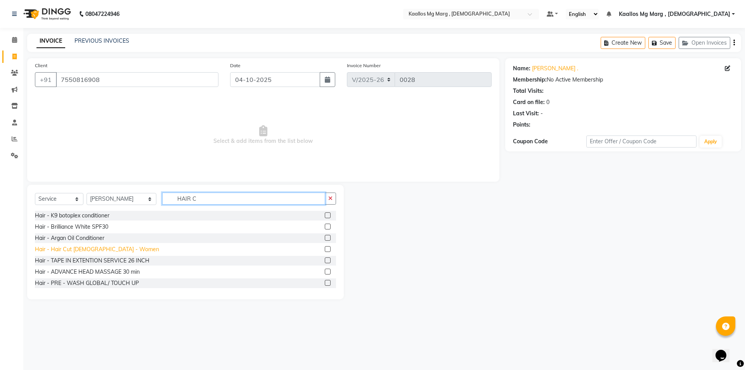
type input "HAIR C"
click at [103, 250] on div "Hair - Hair Cut [DEMOGRAPHIC_DATA] - Women" at bounding box center [97, 249] width 124 height 8
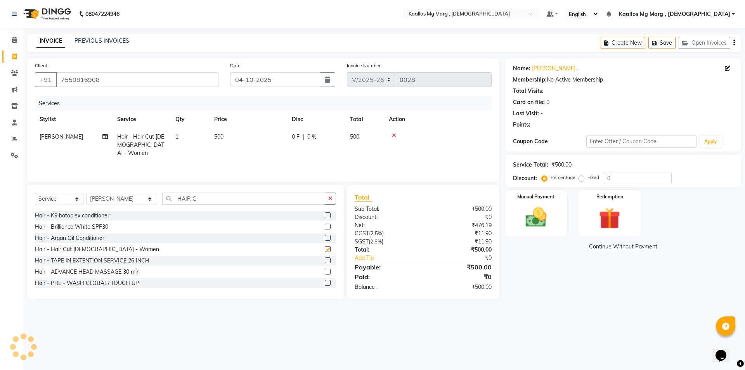
checkbox input "false"
click at [224, 135] on span "500" at bounding box center [218, 136] width 9 height 7
select select "92265"
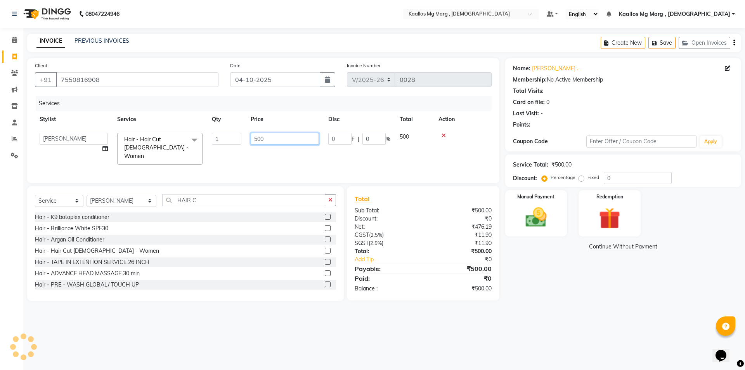
click at [271, 138] on input "500" at bounding box center [285, 139] width 68 height 12
type input "5"
type input "800"
click at [301, 316] on div "08047224946 Select Location × Kaallos Mg Marg , Indian Default Panel My Panel E…" at bounding box center [372, 185] width 745 height 370
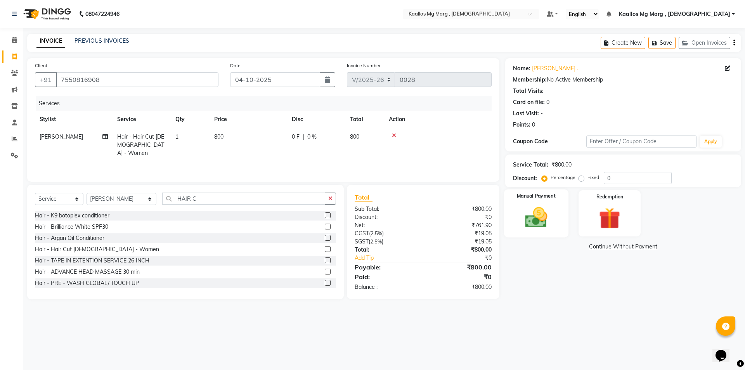
click at [548, 217] on img at bounding box center [536, 218] width 36 height 26
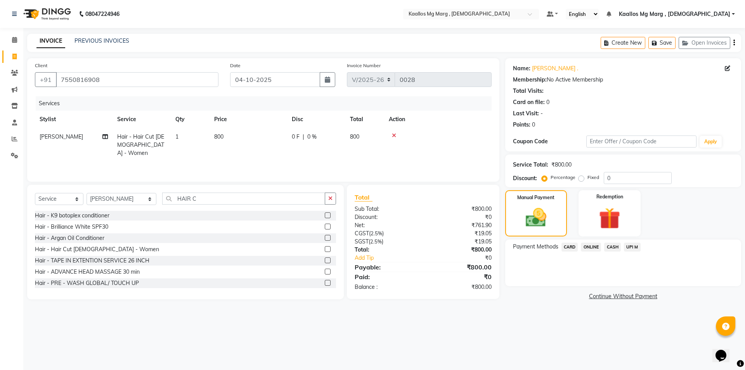
click at [632, 245] on span "UPI M" at bounding box center [632, 247] width 17 height 9
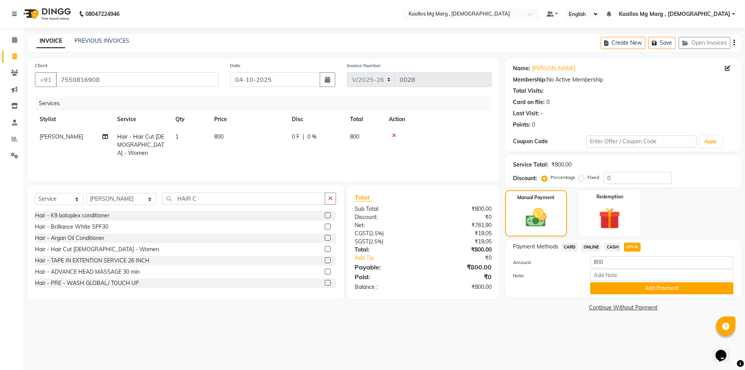
click at [640, 289] on button "Add Payment" at bounding box center [661, 288] width 143 height 12
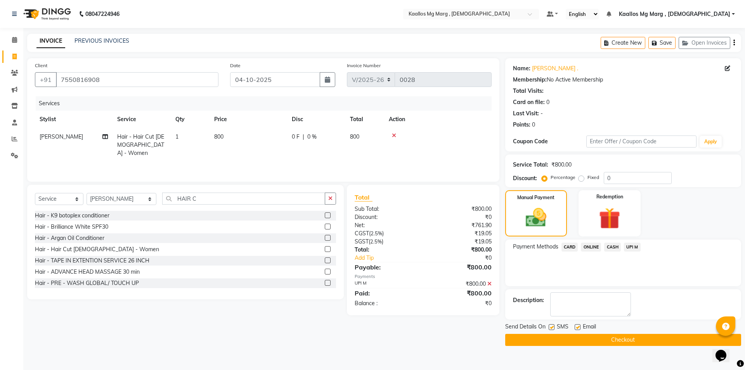
drag, startPoint x: 570, startPoint y: 333, endPoint x: 569, endPoint y: 328, distance: 5.1
click at [569, 333] on div "Send Details On SMS Email Checkout" at bounding box center [623, 334] width 236 height 23
click at [593, 337] on button "Checkout" at bounding box center [623, 340] width 236 height 12
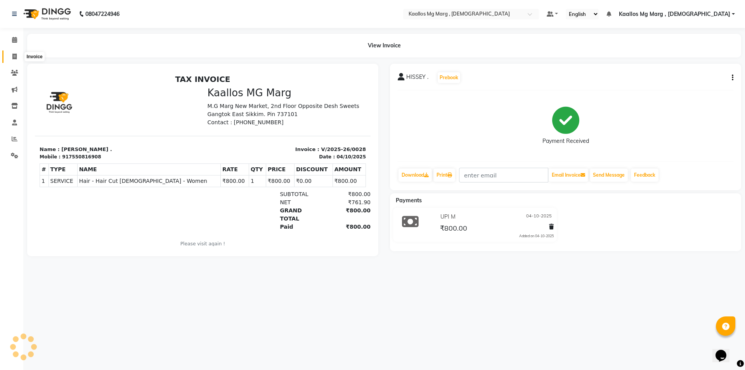
click at [14, 57] on icon at bounding box center [14, 57] width 4 height 6
select select "service"
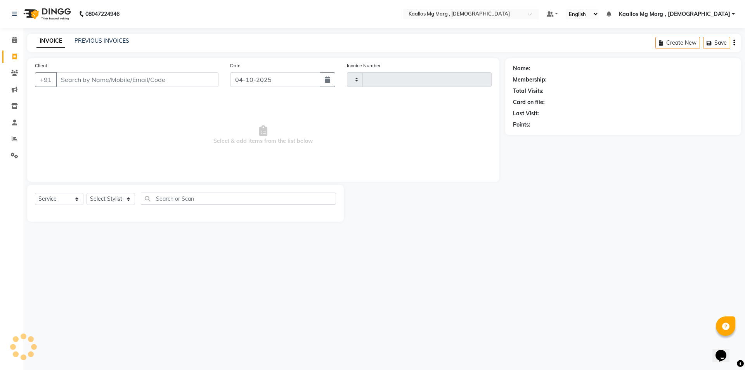
type input "7583902234"
type input "0029"
select select "8998"
type input "7583902234"
click at [200, 78] on span "Add Client" at bounding box center [198, 80] width 31 height 8
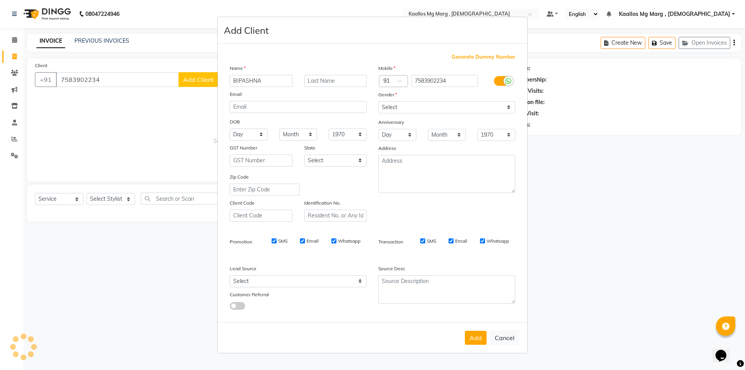
type input "BIPASHNA"
click at [342, 81] on input "text" at bounding box center [335, 81] width 63 height 12
type input "."
click at [417, 111] on select "Select [DEMOGRAPHIC_DATA] [DEMOGRAPHIC_DATA] Other Prefer Not To Say" at bounding box center [446, 107] width 137 height 12
select select "[DEMOGRAPHIC_DATA]"
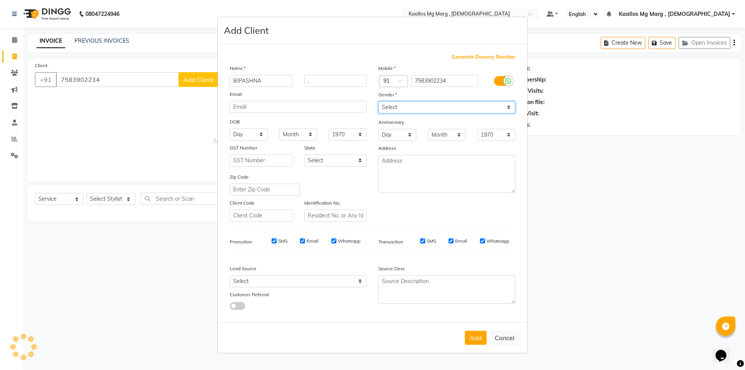
click at [378, 101] on select "Select [DEMOGRAPHIC_DATA] [DEMOGRAPHIC_DATA] Other Prefer Not To Say" at bounding box center [446, 107] width 137 height 12
click at [469, 336] on button "Add" at bounding box center [476, 338] width 22 height 14
select select
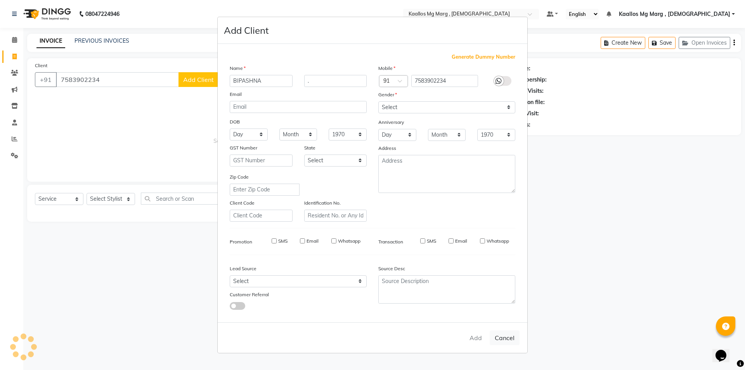
select select
checkbox input "false"
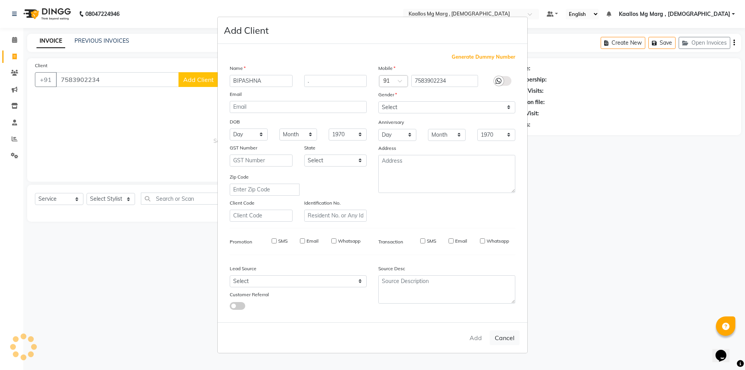
checkbox input "false"
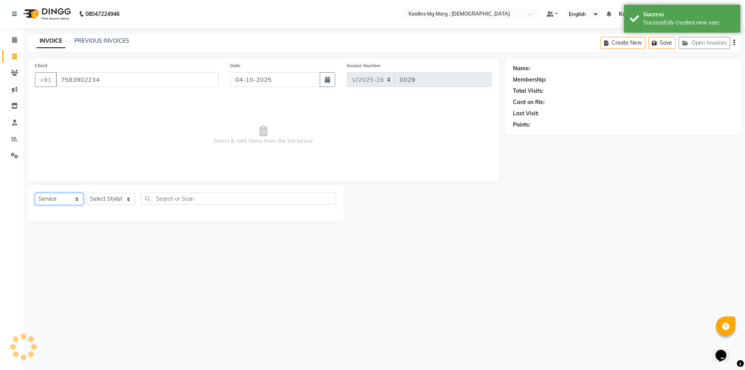
click at [63, 200] on select "Select Service Product Membership Package Voucher Prepaid Gift Card" at bounding box center [59, 199] width 49 height 12
click at [35, 193] on select "Select Service Product Membership Package Voucher Prepaid Gift Card" at bounding box center [59, 199] width 49 height 12
click at [112, 199] on select "Select Stylist" at bounding box center [111, 199] width 49 height 12
click at [109, 199] on select "Select Stylist" at bounding box center [111, 199] width 49 height 12
click at [108, 199] on select "Select Stylist" at bounding box center [111, 199] width 49 height 12
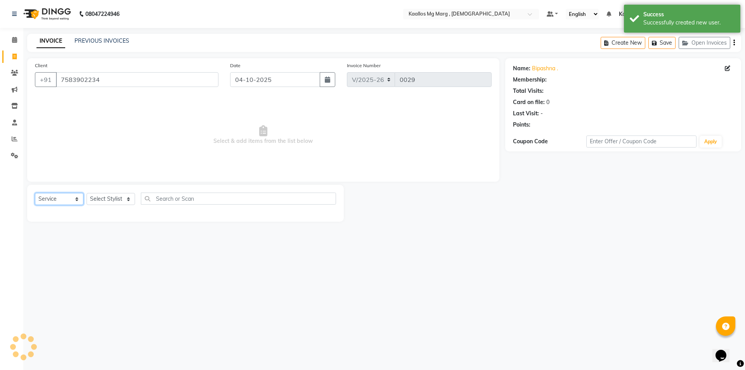
click at [59, 196] on select "Select Service Product Membership Package Voucher Prepaid Gift Card" at bounding box center [59, 199] width 49 height 12
click at [35, 193] on select "Select Service Product Membership Package Voucher Prepaid Gift Card" at bounding box center [59, 199] width 49 height 12
click at [109, 197] on select "Select Stylist" at bounding box center [111, 199] width 49 height 12
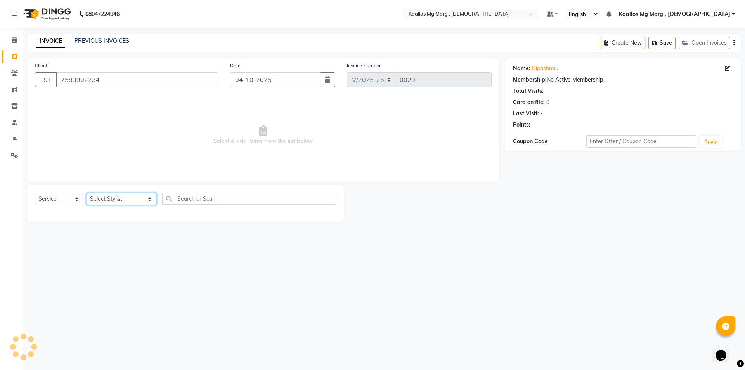
select select "92268"
click at [87, 193] on select "Select Stylist ABSHIKA Kaallos Mg Marg , Indian krish Mahesh Kaallos Nekita Rai…" at bounding box center [122, 199] width 70 height 12
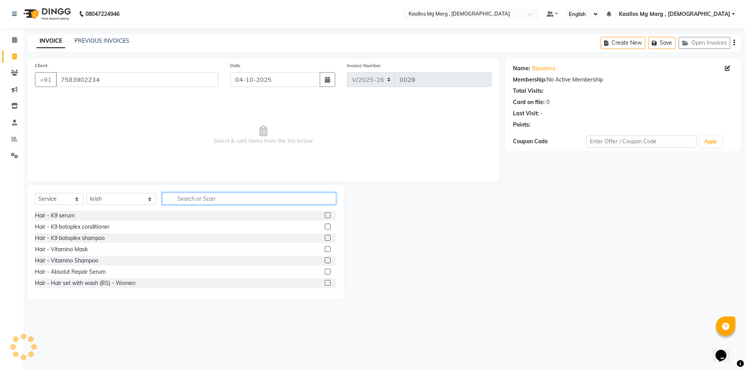
click at [175, 196] on input "text" at bounding box center [249, 199] width 174 height 12
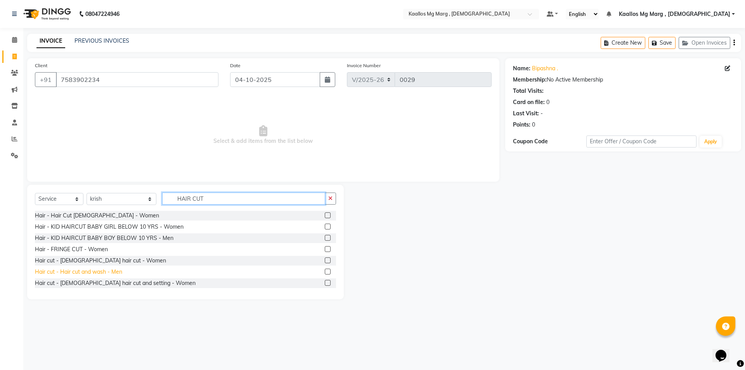
type input "HAIR CUT"
click at [112, 269] on div "Hair cut - Hair cut and wash - Men" at bounding box center [78, 272] width 87 height 8
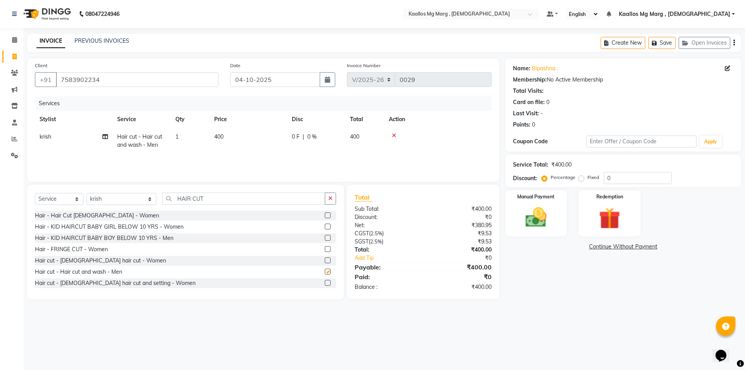
checkbox input "false"
click at [225, 135] on td "400" at bounding box center [249, 141] width 78 height 26
select select "92268"
click at [280, 139] on input "400" at bounding box center [285, 139] width 68 height 12
type input "4"
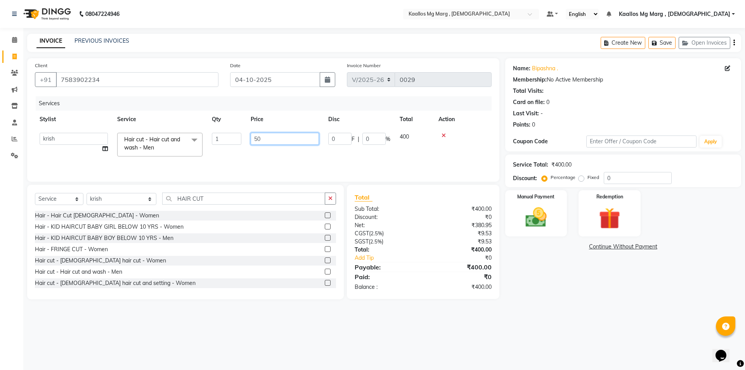
type input "500"
click at [485, 131] on td at bounding box center [463, 144] width 58 height 33
click at [528, 214] on img at bounding box center [536, 218] width 36 height 26
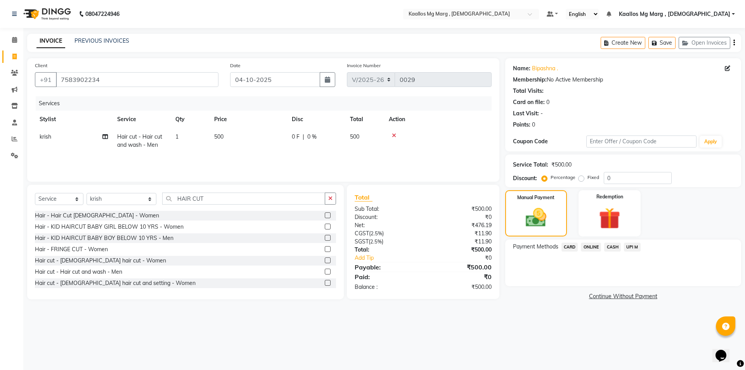
click at [610, 246] on span "CASH" at bounding box center [612, 247] width 17 height 9
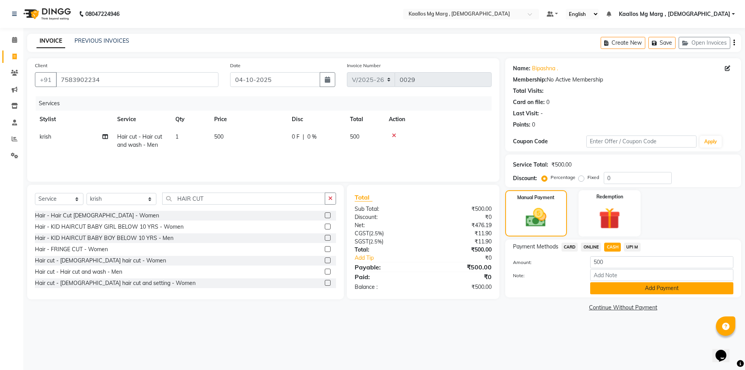
click at [623, 290] on button "Add Payment" at bounding box center [661, 288] width 143 height 12
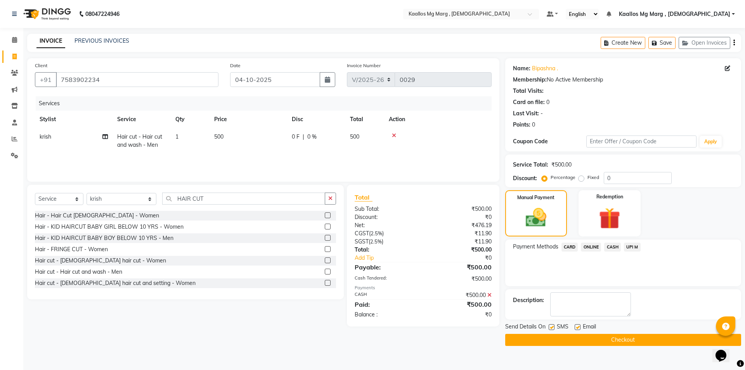
click at [587, 338] on button "Checkout" at bounding box center [623, 340] width 236 height 12
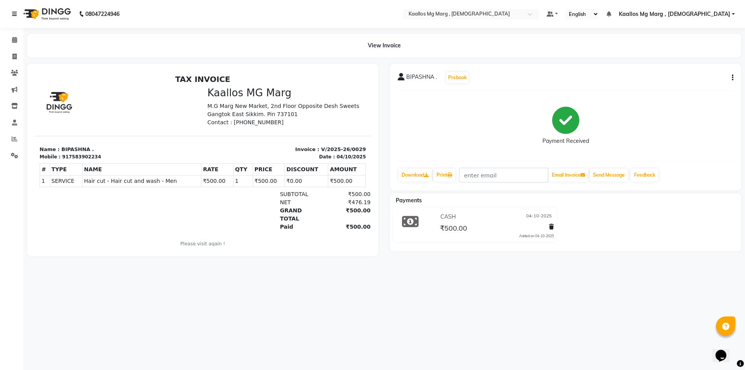
click at [12, 15] on icon at bounding box center [14, 13] width 5 height 5
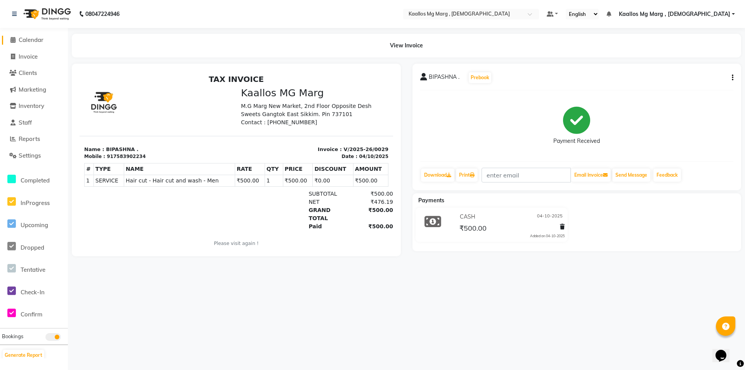
click at [31, 40] on span "Calendar" at bounding box center [31, 39] width 25 height 7
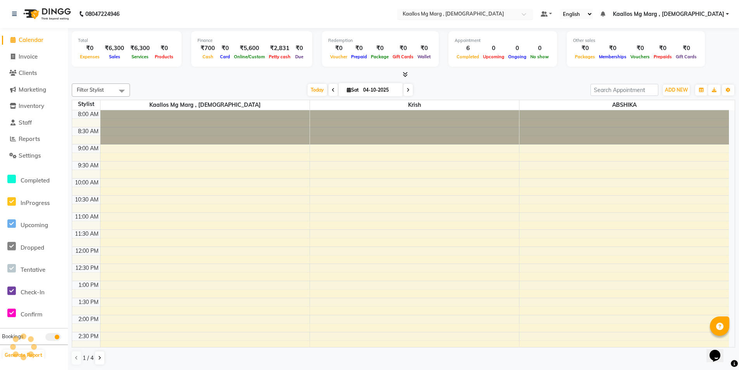
click at [533, 15] on div at bounding box center [465, 15] width 136 height 8
click at [533, 14] on div at bounding box center [465, 15] width 136 height 8
click at [532, 15] on span at bounding box center [527, 16] width 10 height 8
